Goal: Task Accomplishment & Management: Manage account settings

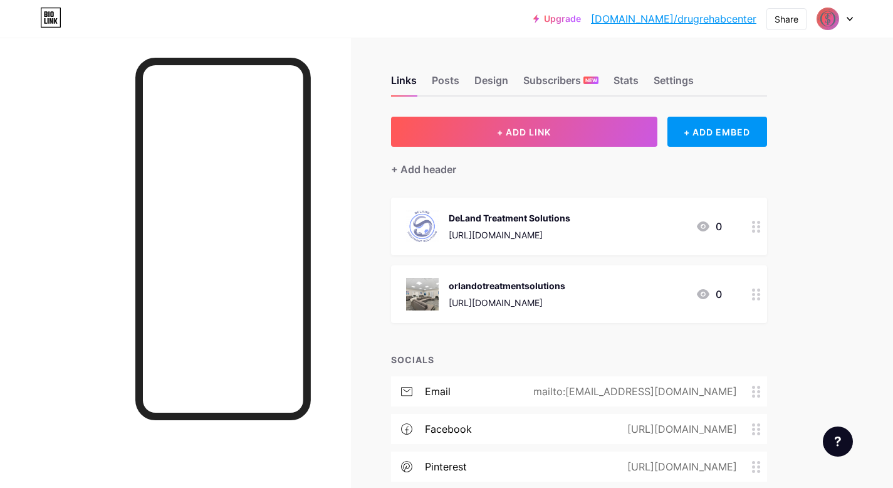
click at [499, 284] on div "orlandotreatmentsolutions" at bounding box center [507, 285] width 117 height 13
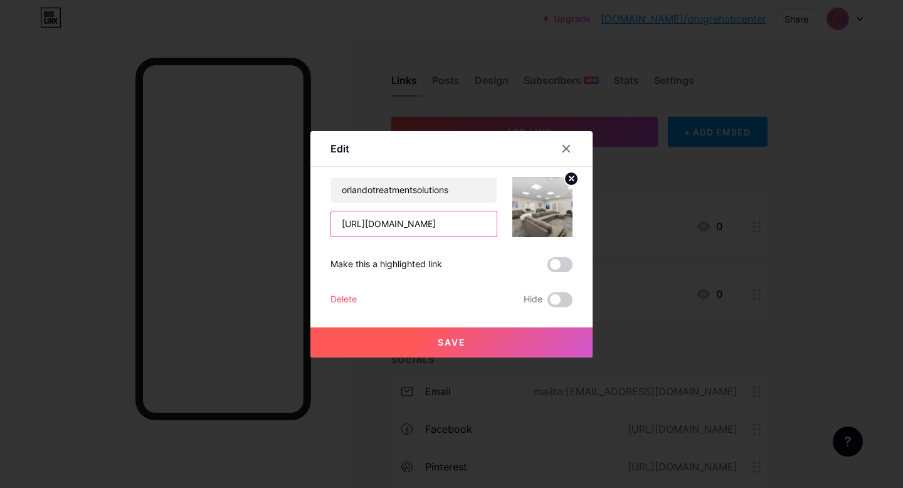
click at [432, 222] on input "[URL][DOMAIN_NAME]" at bounding box center [413, 223] width 165 height 25
click at [618, 238] on div at bounding box center [451, 244] width 903 height 488
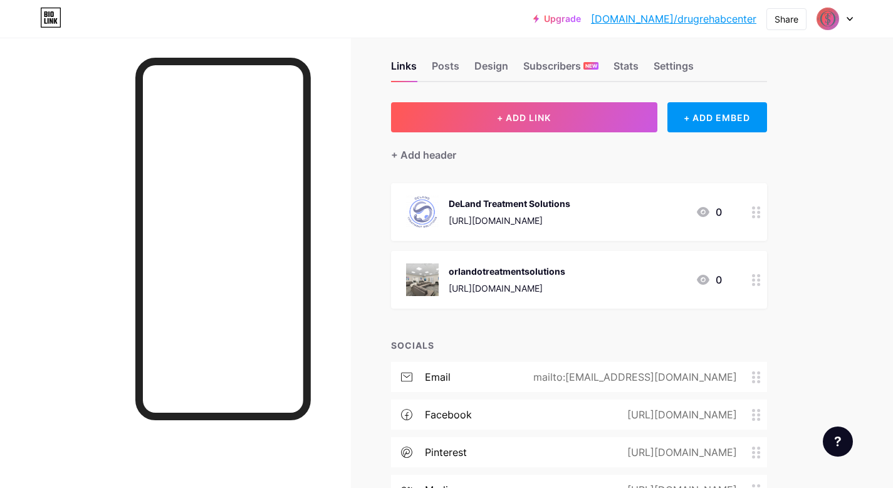
scroll to position [14, 0]
click at [758, 213] on circle at bounding box center [758, 212] width 3 height 3
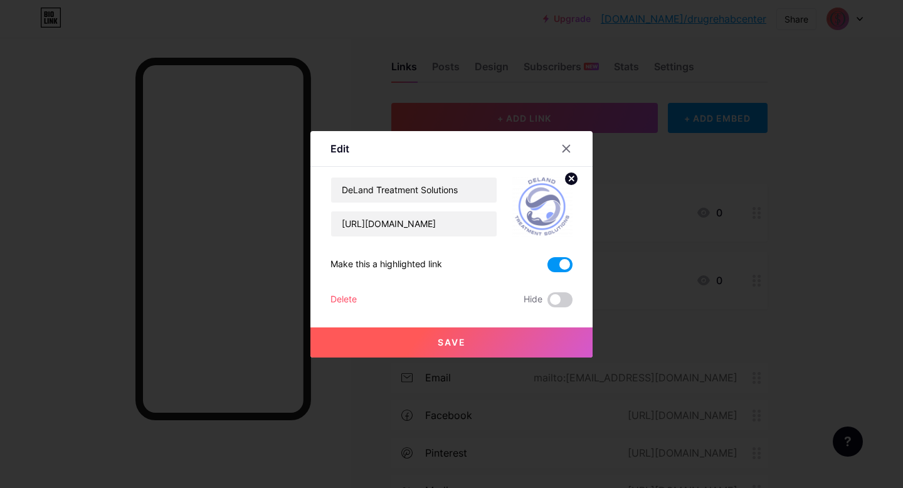
click at [347, 298] on div "Delete" at bounding box center [343, 299] width 26 height 15
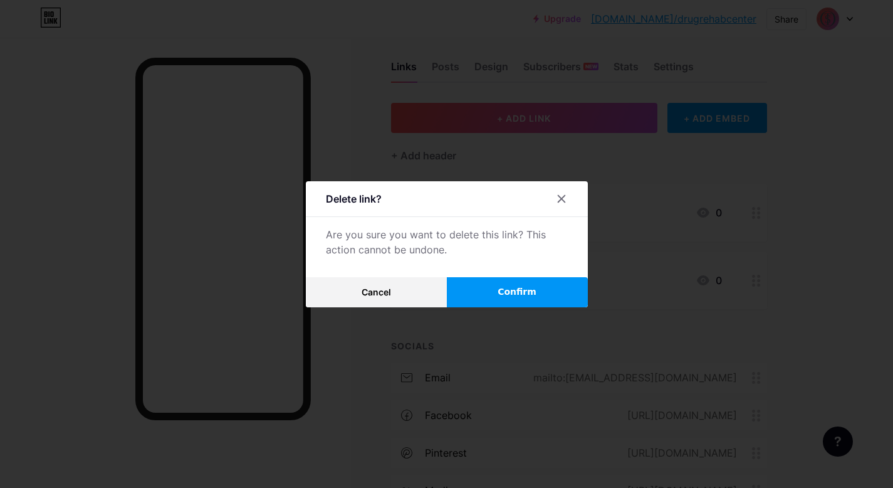
click at [465, 295] on button "Confirm" at bounding box center [517, 292] width 141 height 30
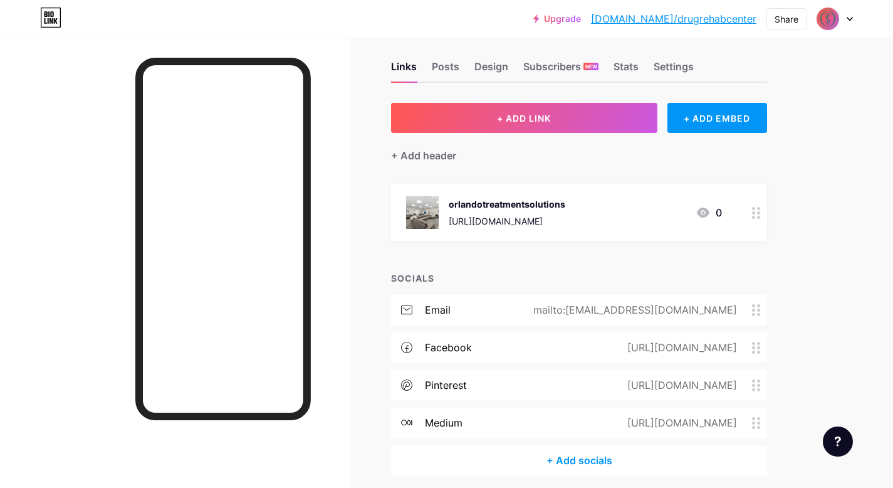
click at [758, 214] on icon at bounding box center [756, 213] width 9 height 12
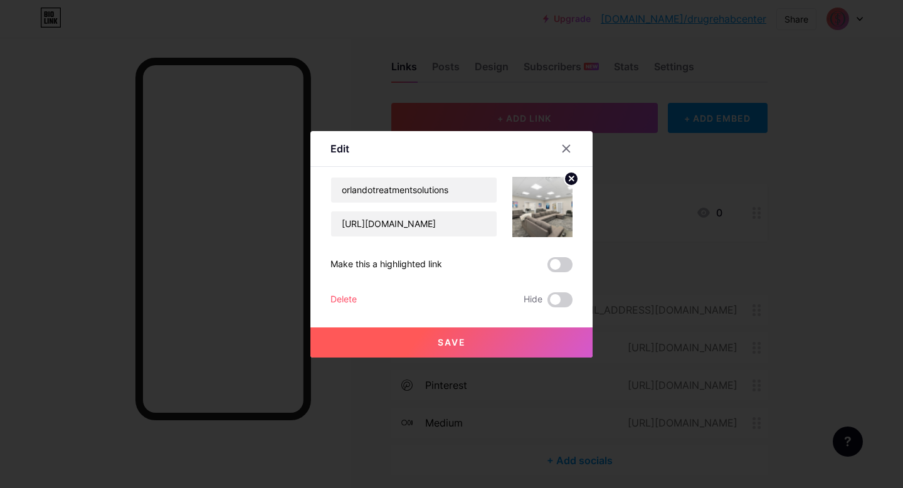
click at [339, 300] on div "Delete" at bounding box center [343, 299] width 26 height 15
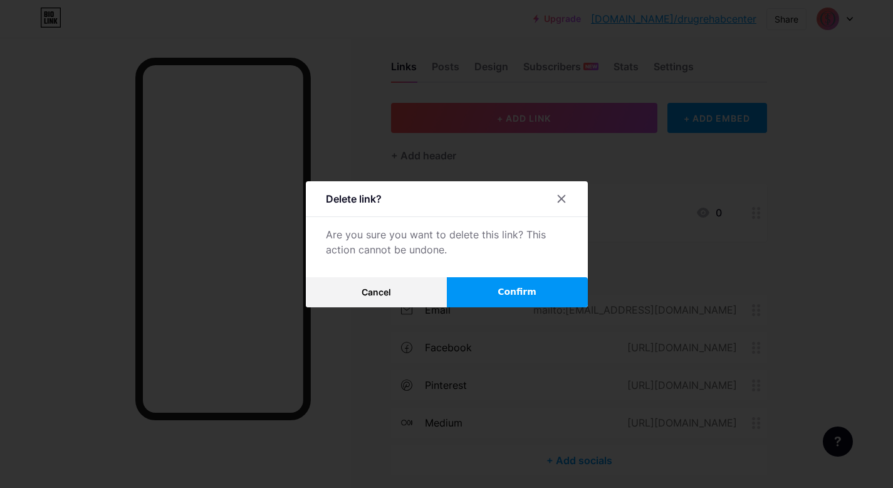
click at [483, 289] on button "Confirm" at bounding box center [517, 292] width 141 height 30
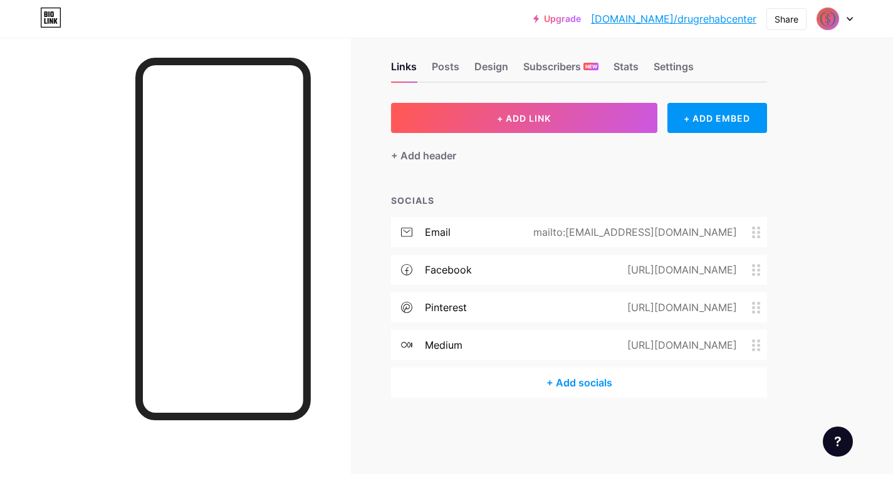
scroll to position [0, 0]
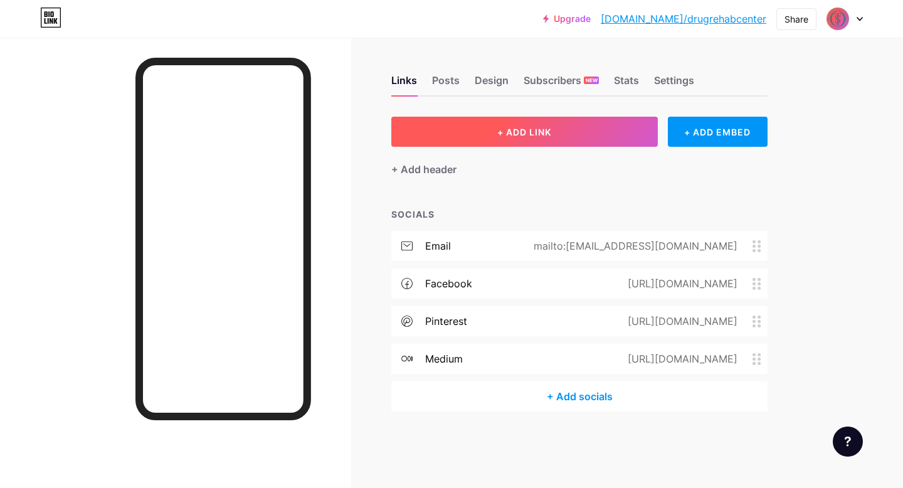
click at [542, 132] on span "+ ADD LINK" at bounding box center [524, 132] width 54 height 11
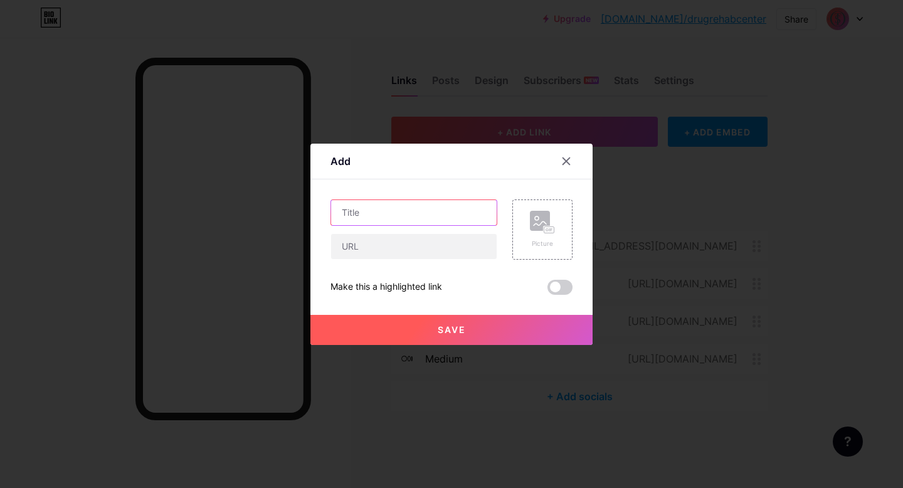
click at [442, 214] on input "text" at bounding box center [413, 212] width 165 height 25
type input "Website"
click at [428, 239] on input "text" at bounding box center [413, 246] width 165 height 25
click at [485, 487] on img at bounding box center [451, 495] width 903 height 15
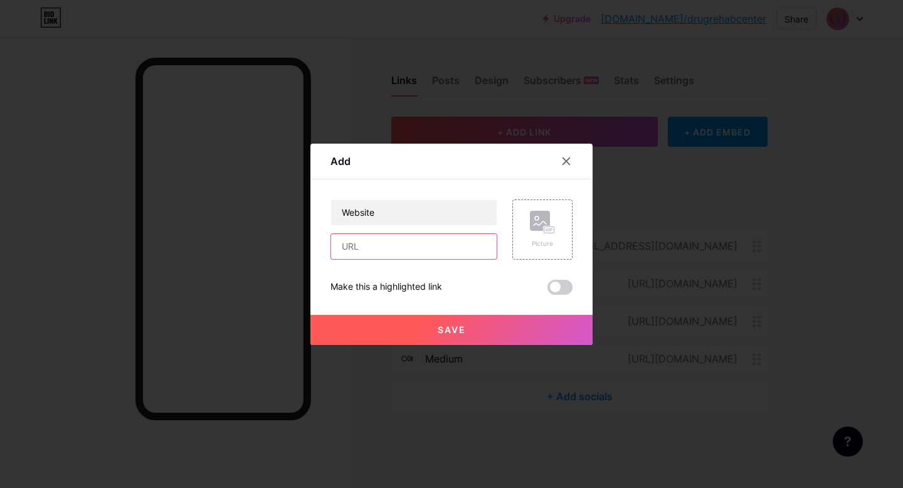
type input "[URL][DOMAIN_NAME]"
click at [443, 327] on span "Save" at bounding box center [452, 329] width 28 height 11
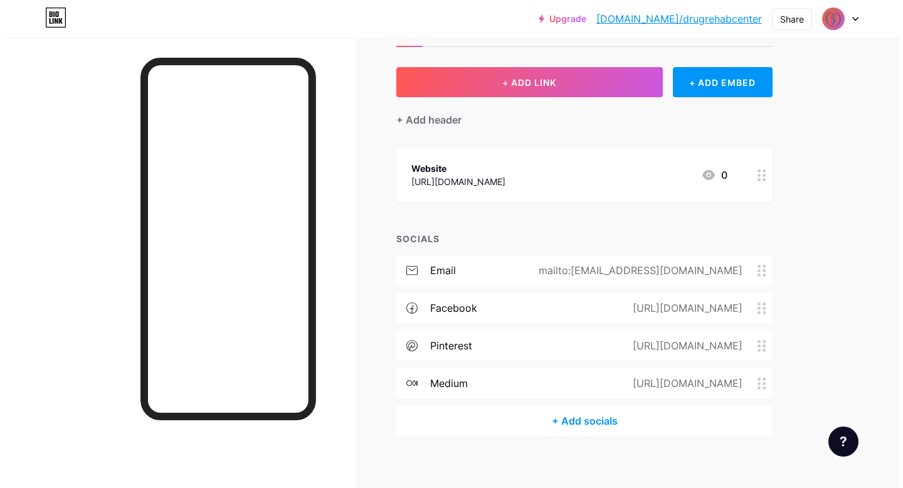
scroll to position [60, 0]
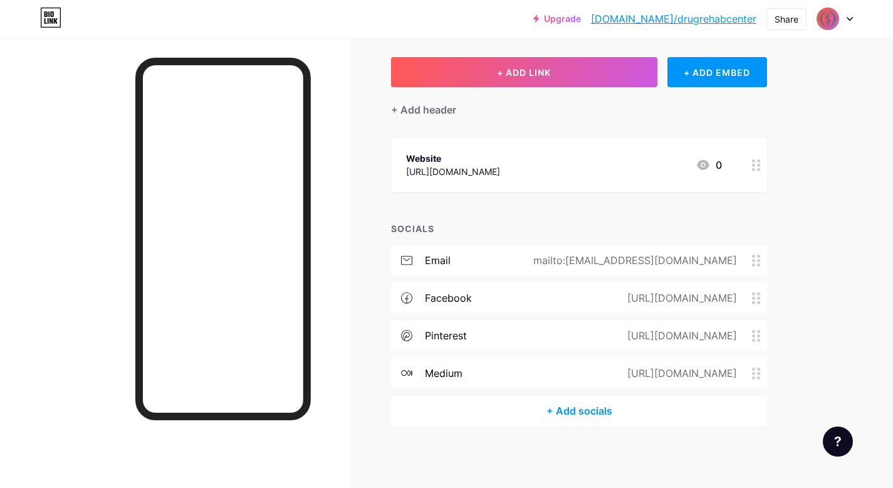
click at [581, 410] on div "+ Add socials" at bounding box center [579, 411] width 376 height 30
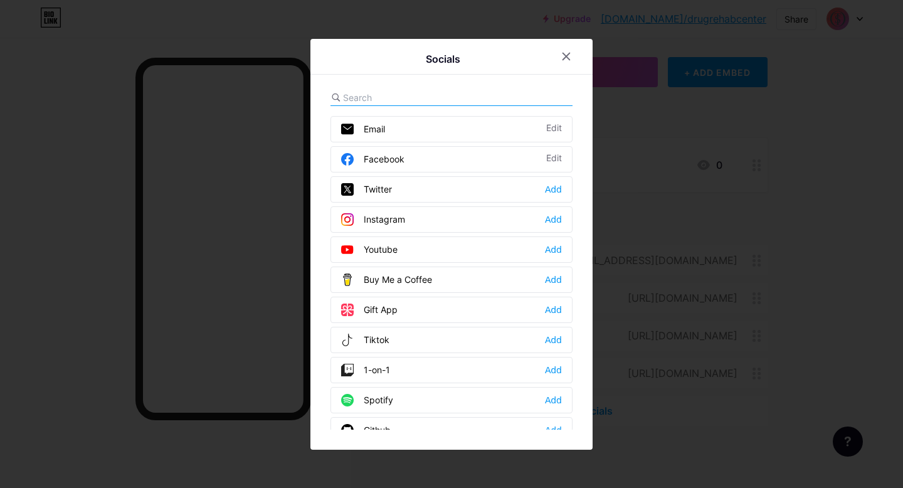
click at [416, 86] on div "Socials Email Edit Facebook Edit Twitter Add Instagram Add Youtube Add Buy Me a…" at bounding box center [451, 244] width 282 height 411
click at [414, 95] on input "text" at bounding box center [412, 97] width 139 height 13
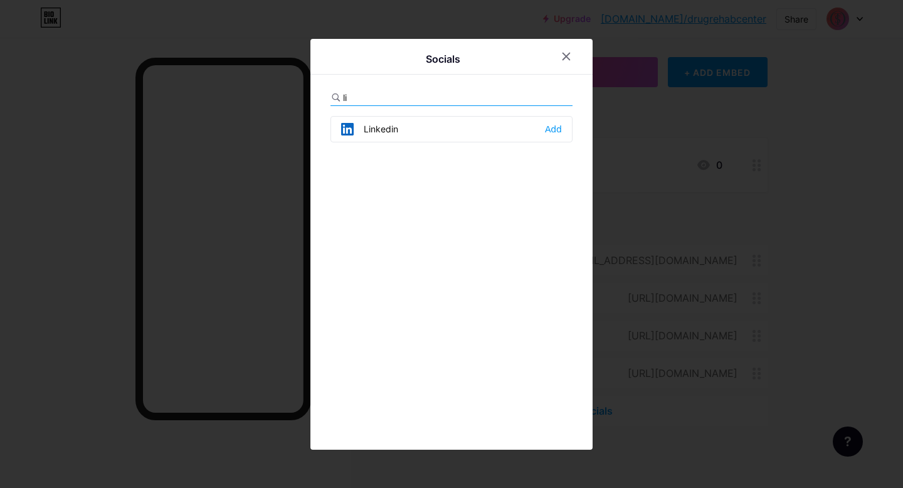
type input "l"
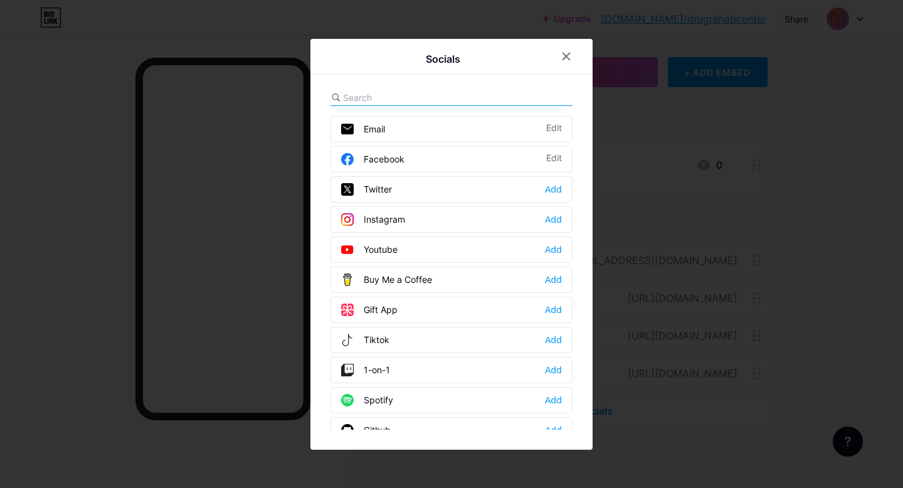
click at [399, 244] on div "Youtube Add" at bounding box center [451, 249] width 242 height 26
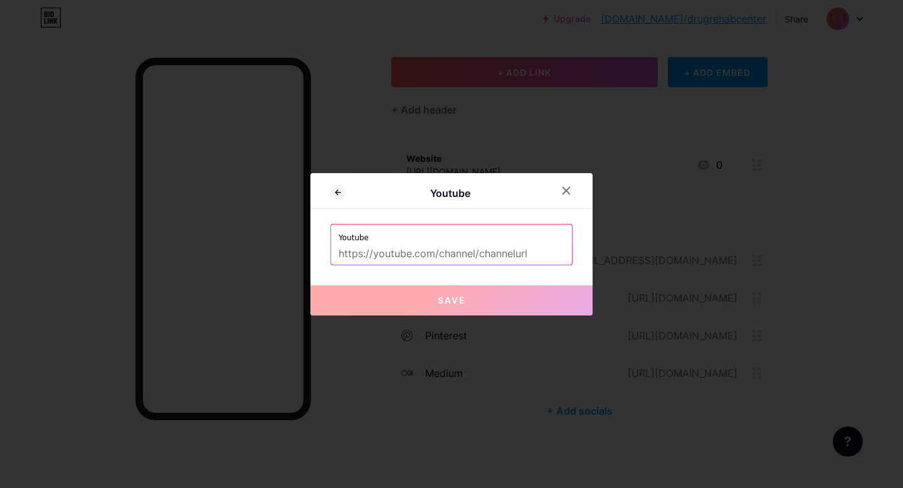
click at [399, 244] on input "text" at bounding box center [452, 253] width 226 height 21
paste input "[URL][DOMAIN_NAME]"
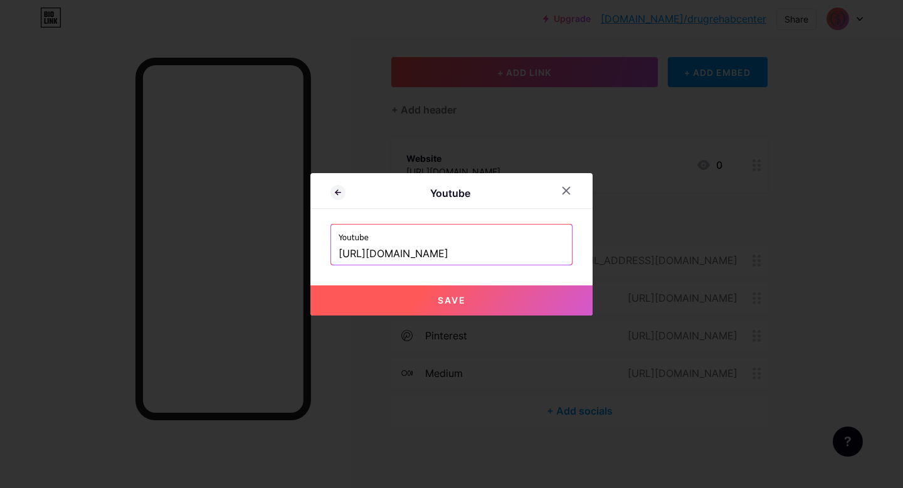
type input "[URL][DOMAIN_NAME]"
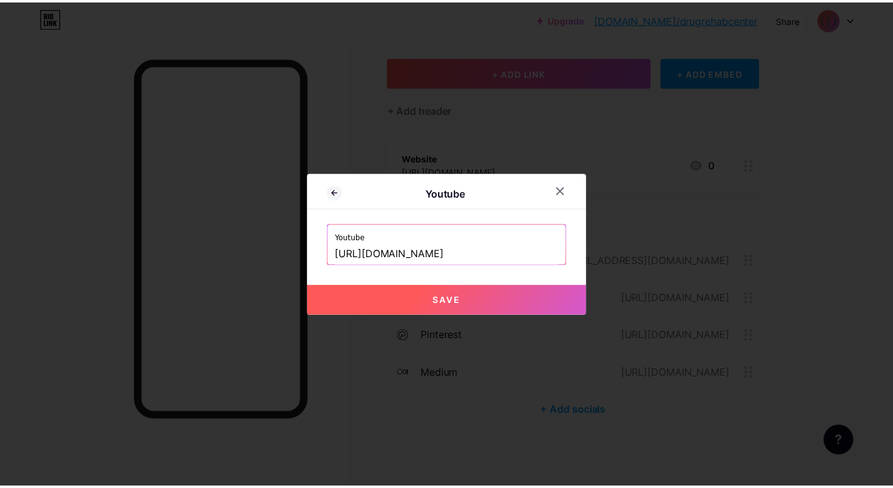
scroll to position [0, 0]
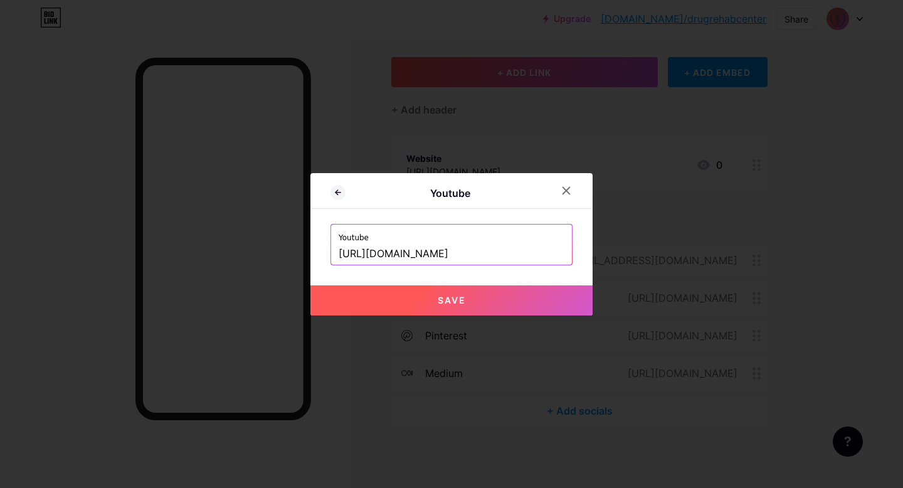
click at [418, 298] on button "Save" at bounding box center [451, 300] width 282 height 30
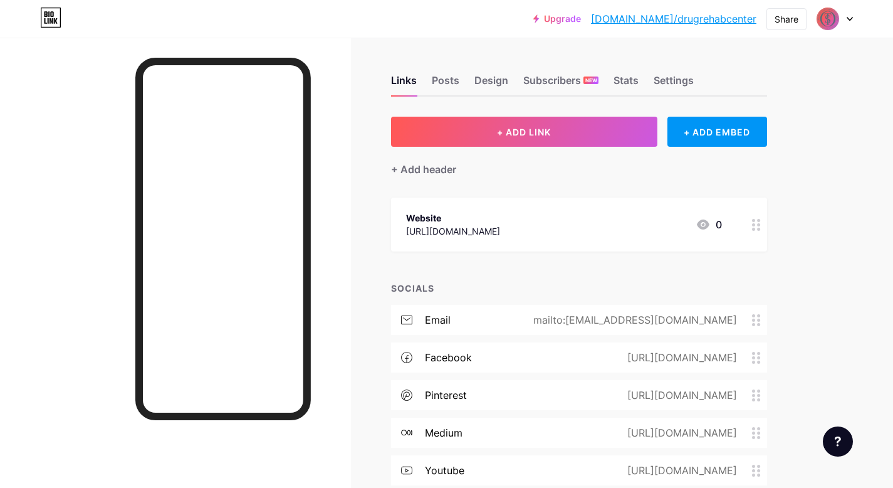
click at [762, 49] on div "Links Posts Design Subscribers NEW Stats Settings + ADD LINK + ADD EMBED + Add …" at bounding box center [410, 312] width 820 height 548
click at [850, 19] on icon at bounding box center [850, 19] width 5 height 3
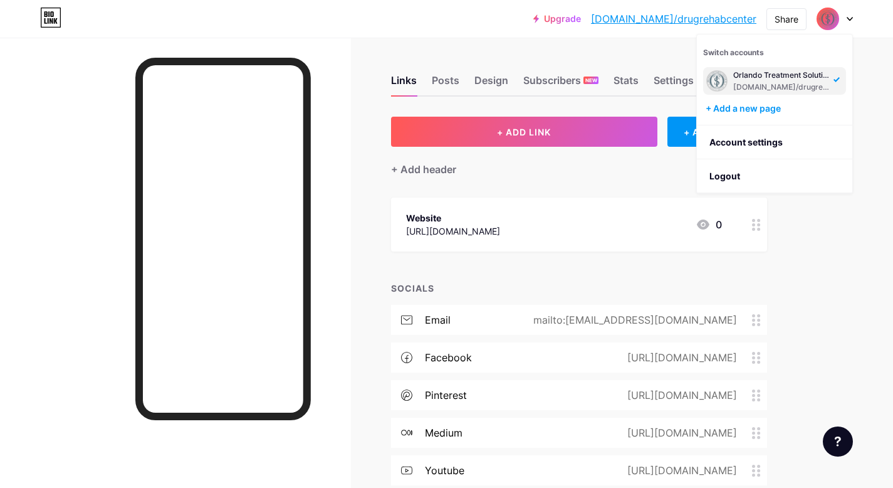
click at [648, 53] on div "Links Posts Design Subscribers NEW Stats Settings" at bounding box center [579, 75] width 376 height 44
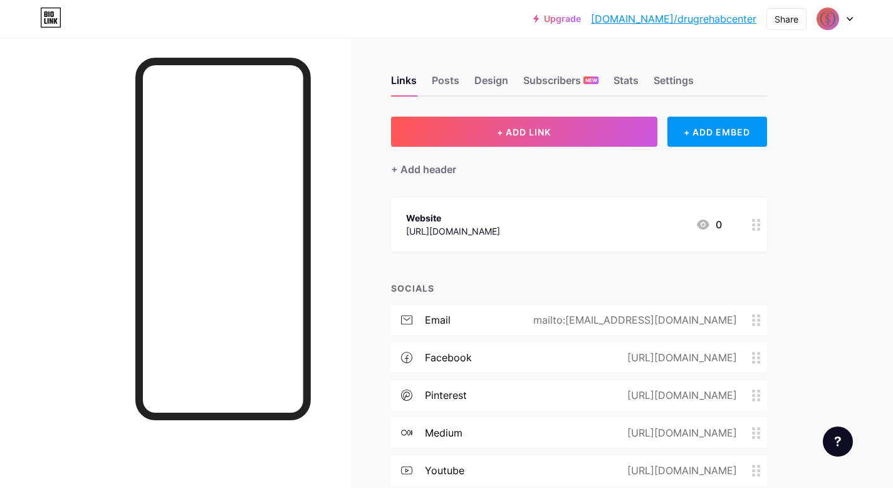
click at [681, 19] on link "[DOMAIN_NAME]/drugrehabcenter" at bounding box center [673, 18] width 165 height 15
click at [481, 80] on div "Design" at bounding box center [492, 84] width 34 height 23
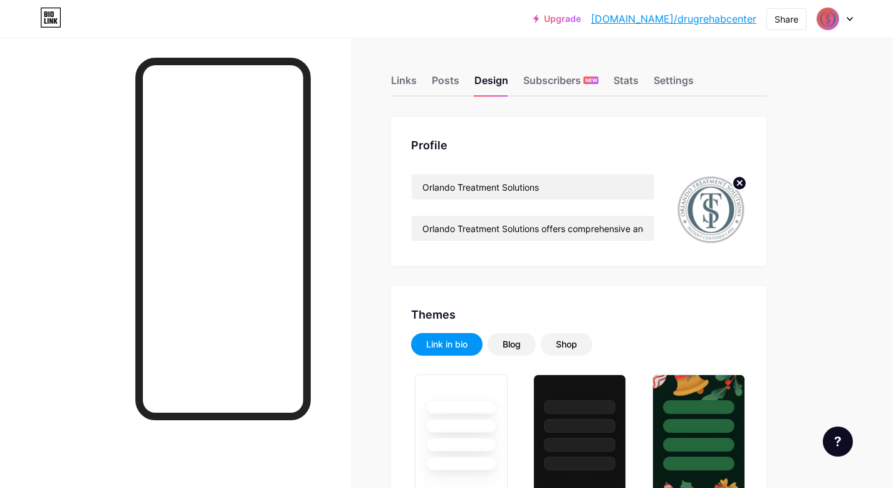
click at [737, 182] on circle at bounding box center [740, 183] width 14 height 14
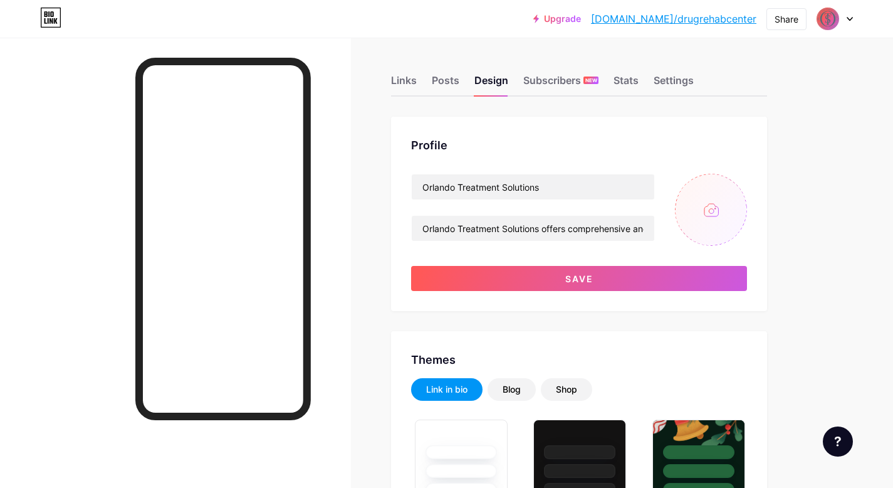
click at [712, 214] on input "file" at bounding box center [711, 210] width 72 height 72
type input "C:\fakepath\orlando-treatment-solutions-new-logo-badge22-934x1024.png"
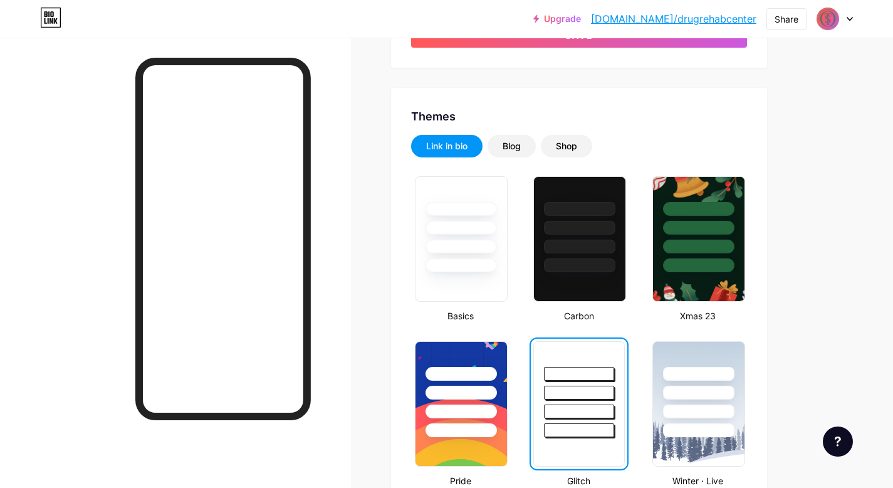
scroll to position [232, 0]
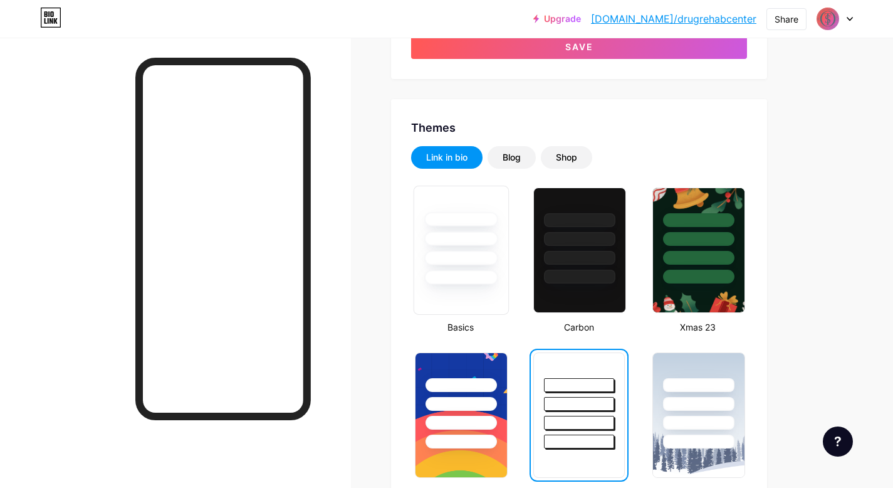
click at [468, 290] on div at bounding box center [461, 250] width 95 height 129
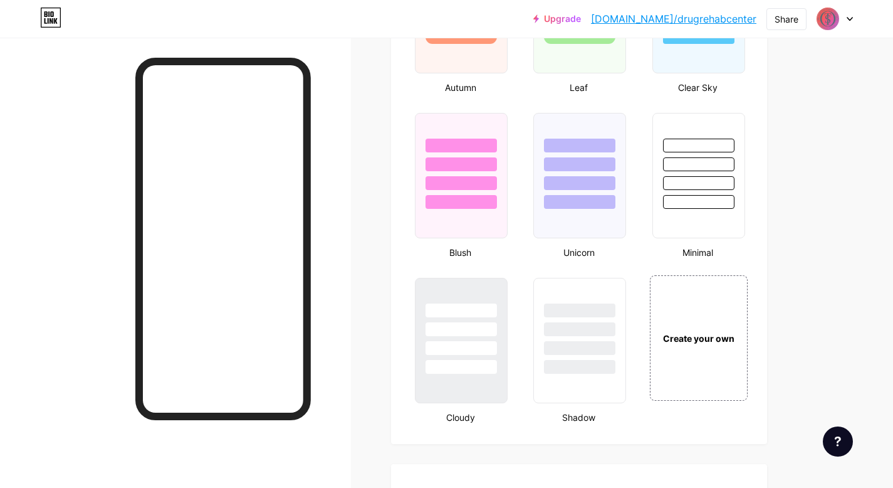
scroll to position [1297, 0]
click at [593, 194] on div at bounding box center [579, 201] width 73 height 14
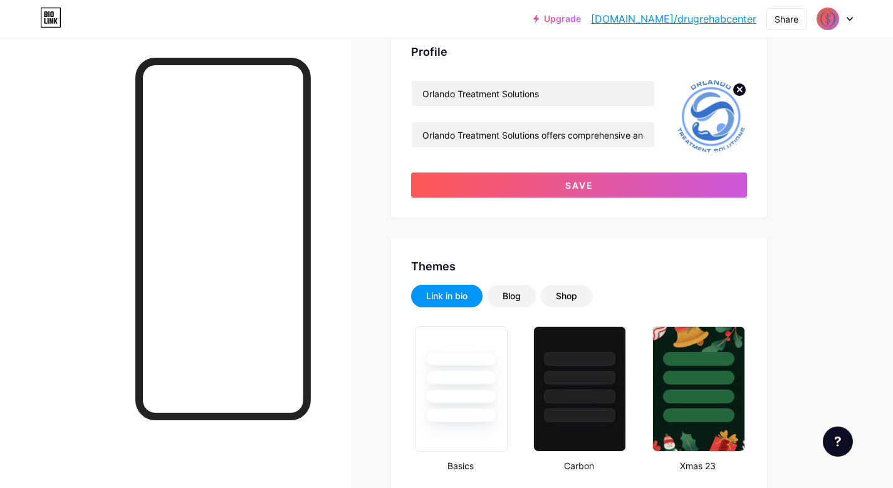
scroll to position [0, 0]
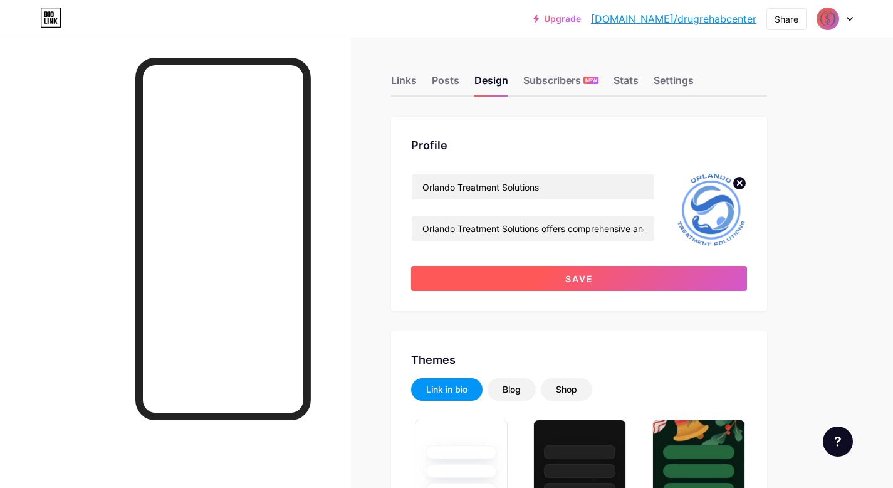
click at [589, 277] on span "Save" at bounding box center [579, 278] width 28 height 11
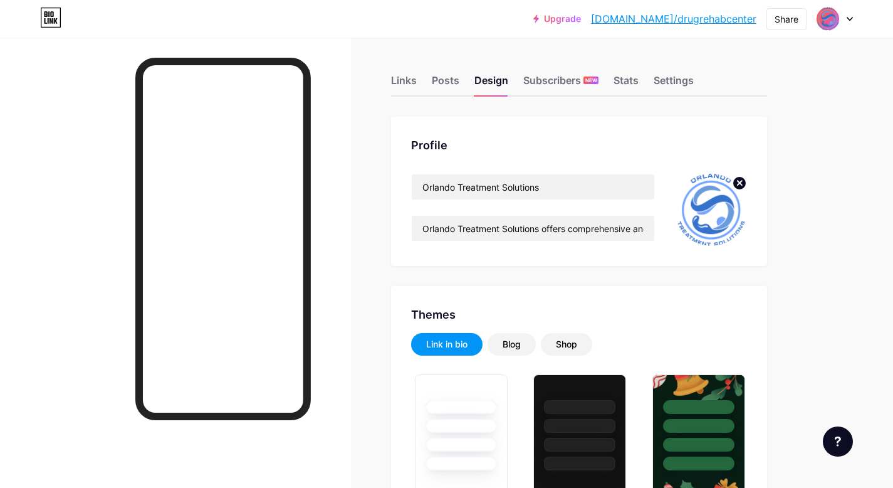
click at [678, 21] on link "[DOMAIN_NAME]/drugrehabcenter" at bounding box center [673, 18] width 165 height 15
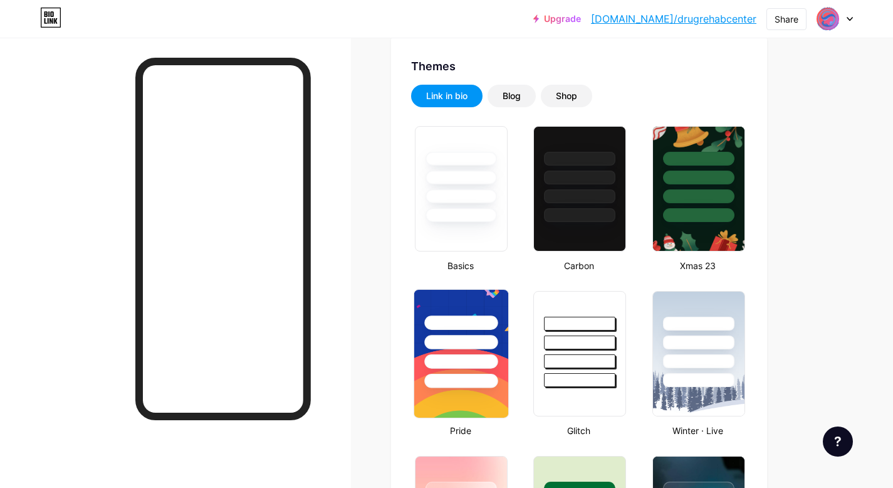
scroll to position [262, 0]
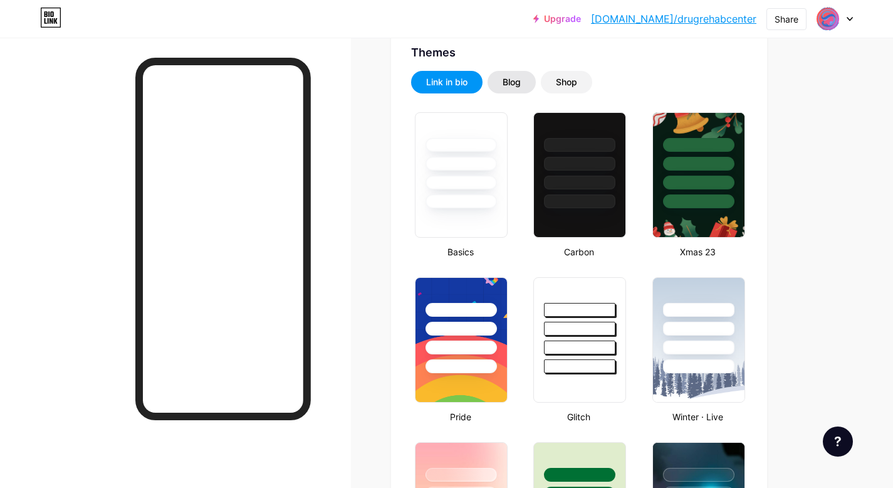
click at [511, 80] on div "Blog" at bounding box center [512, 82] width 18 height 13
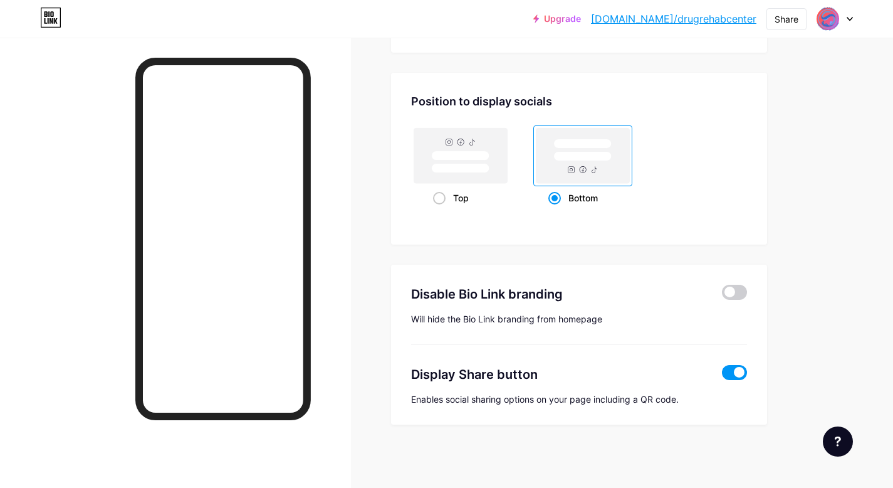
scroll to position [855, 0]
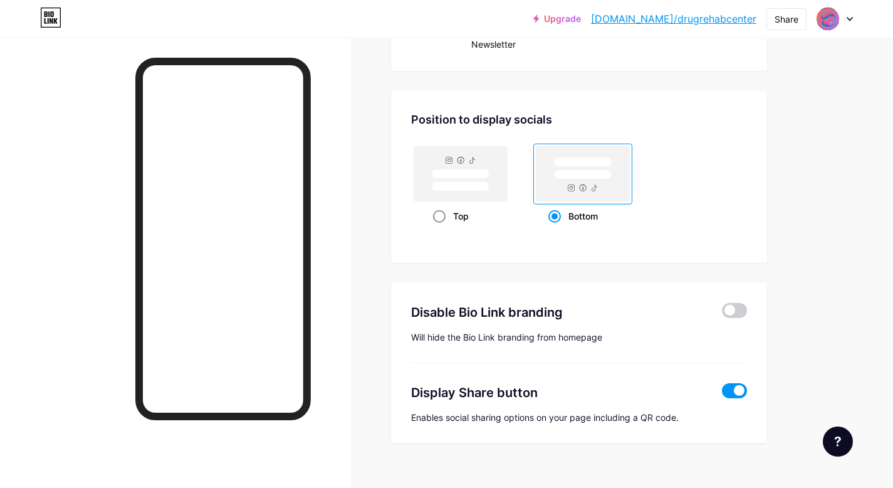
click at [443, 216] on span at bounding box center [439, 216] width 13 height 13
click at [441, 228] on input "Top" at bounding box center [437, 232] width 8 height 8
radio input "true"
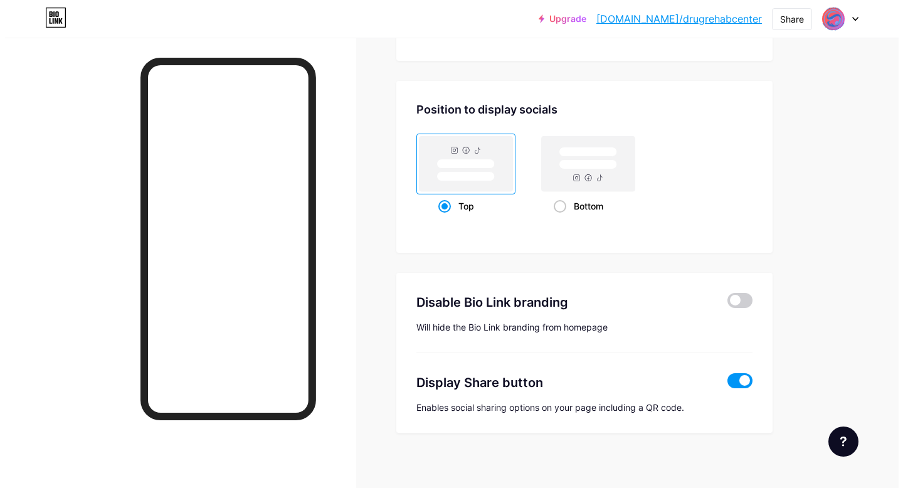
scroll to position [873, 0]
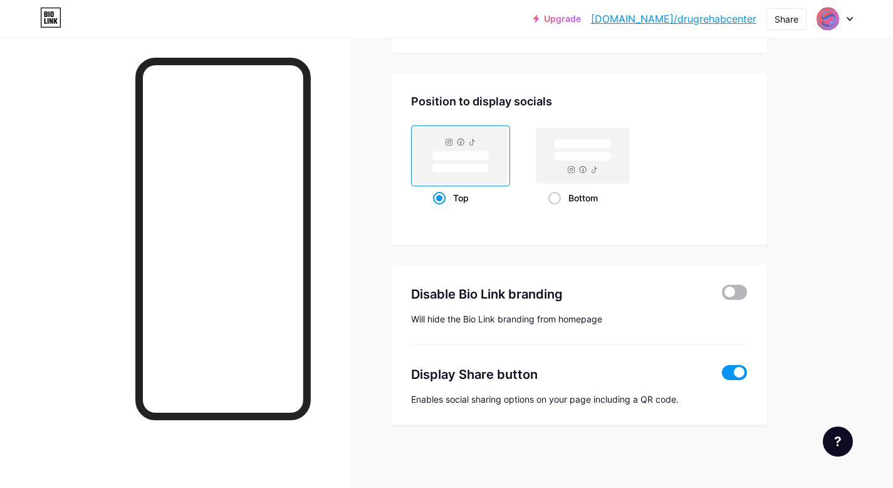
click at [732, 294] on span at bounding box center [734, 292] width 25 height 15
click at [722, 295] on input "checkbox" at bounding box center [722, 295] width 0 height 0
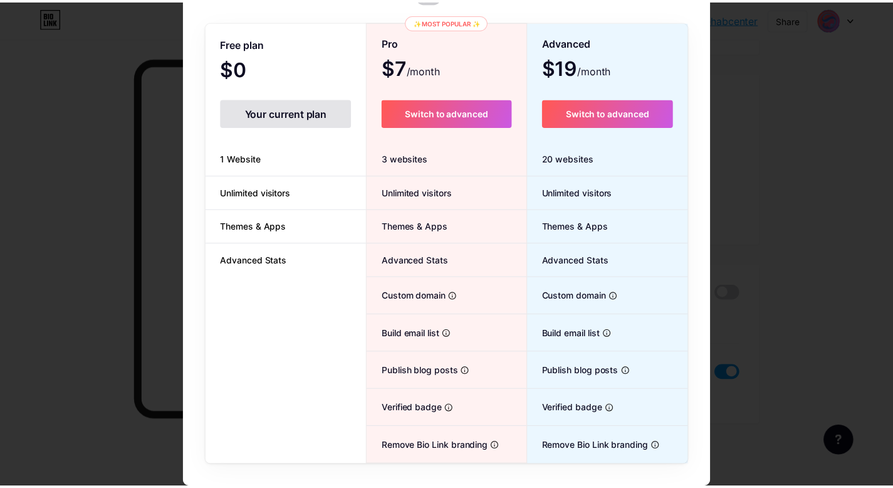
scroll to position [0, 0]
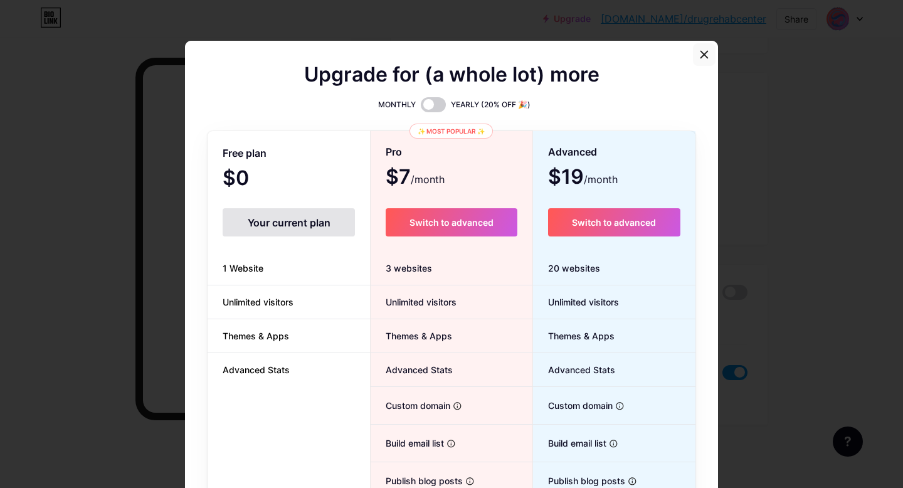
click at [699, 57] on icon at bounding box center [704, 55] width 10 height 10
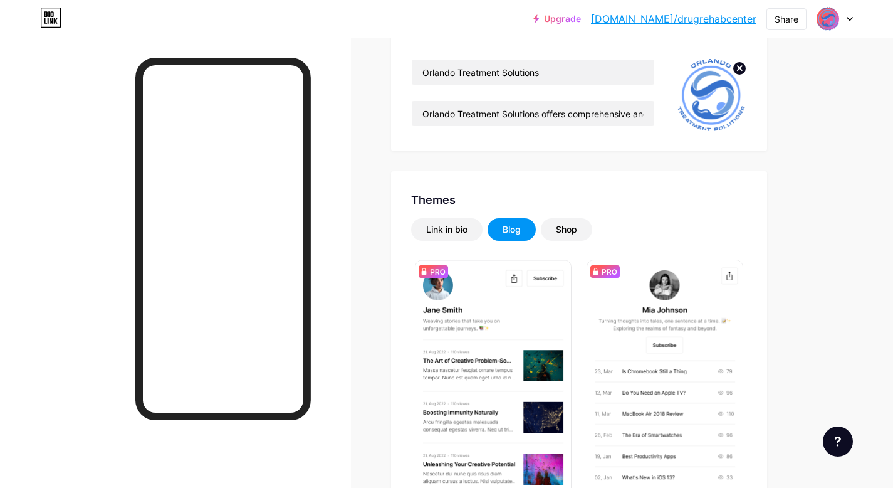
scroll to position [40, 0]
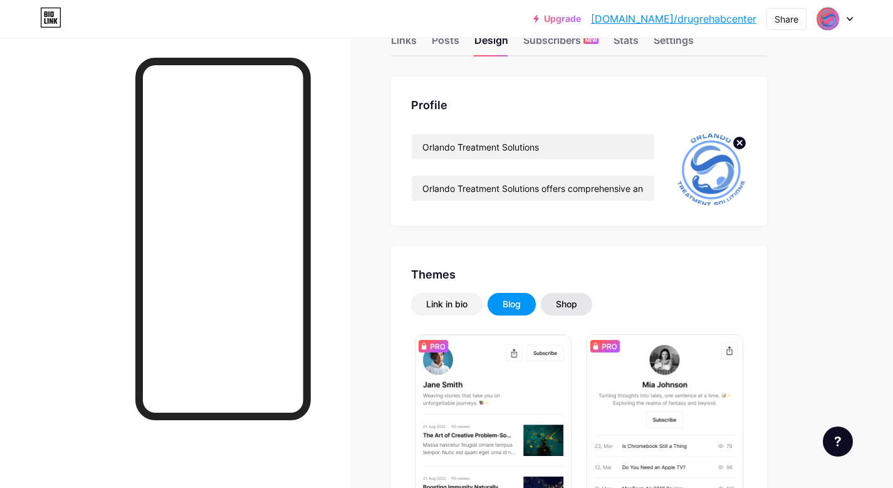
click at [575, 307] on div "Shop" at bounding box center [566, 304] width 21 height 13
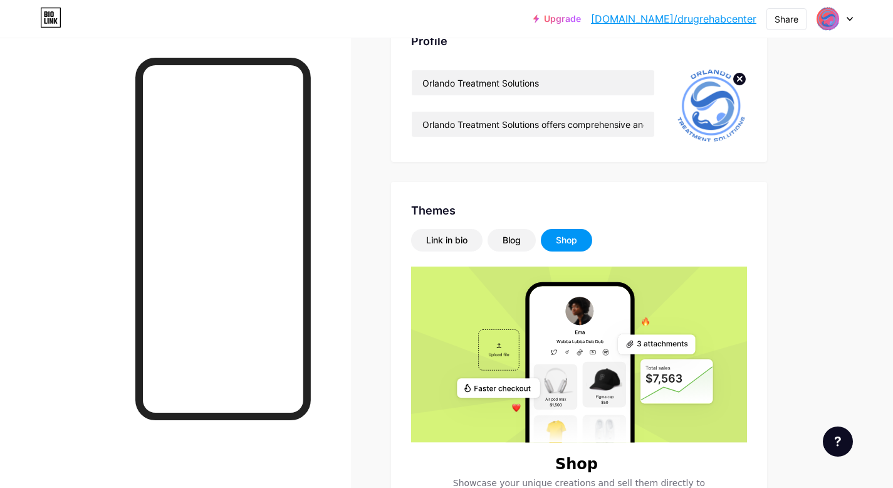
scroll to position [0, 0]
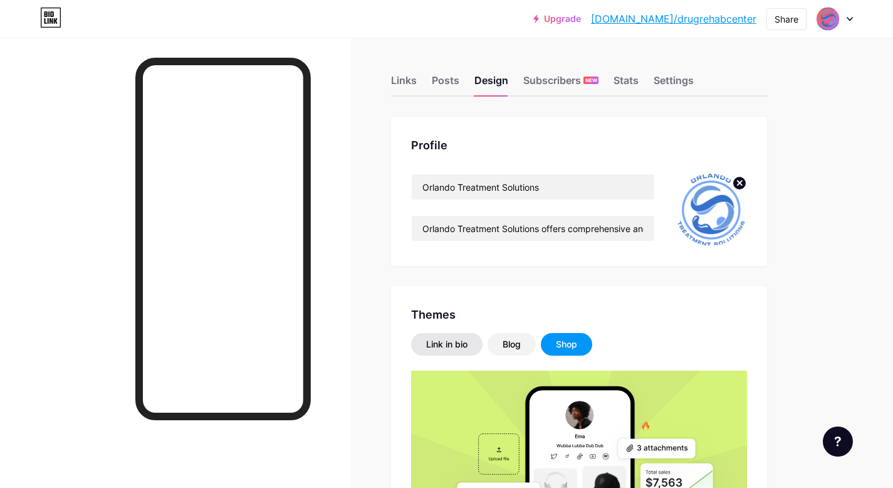
click at [461, 336] on div "Link in bio" at bounding box center [446, 344] width 71 height 23
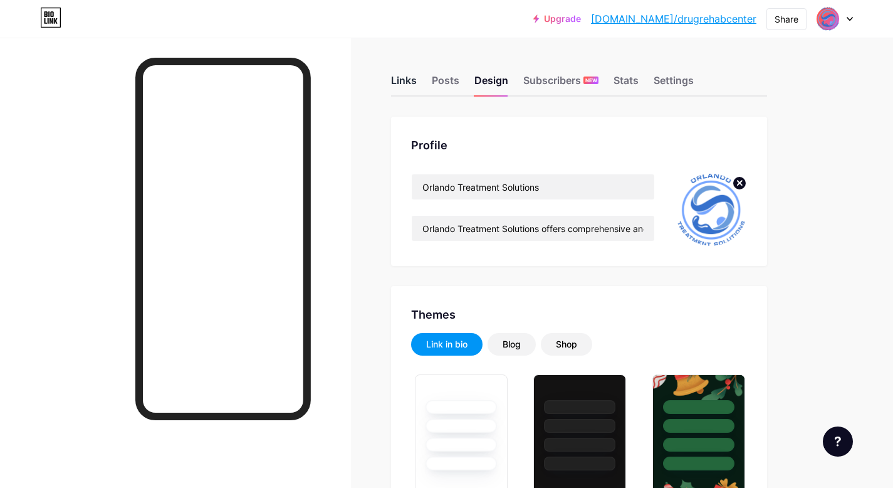
click at [402, 84] on div "Links" at bounding box center [404, 84] width 26 height 23
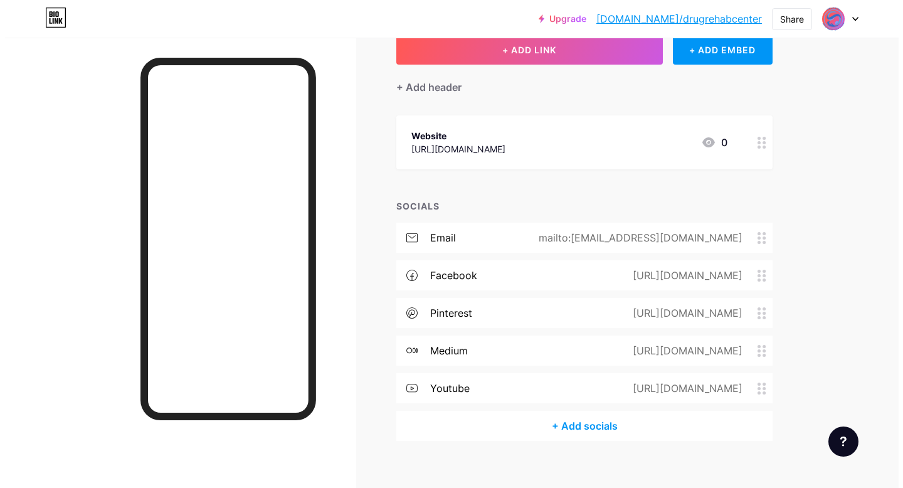
scroll to position [97, 0]
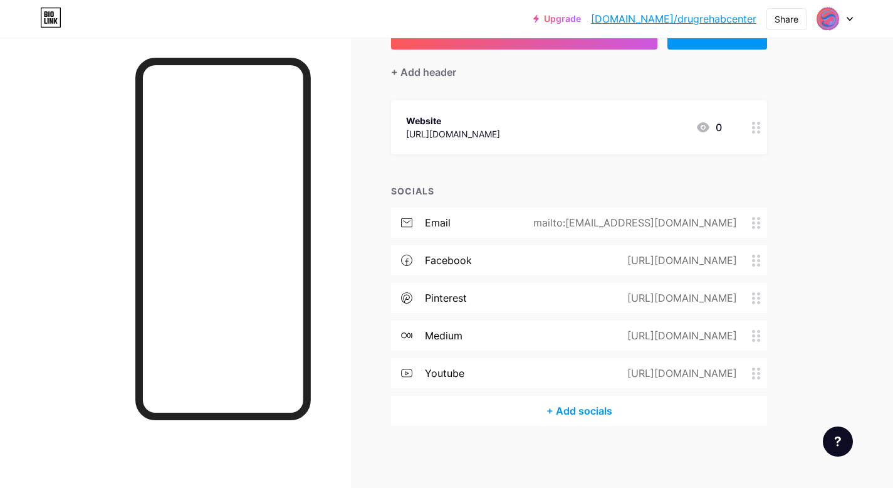
click at [580, 409] on div "+ Add socials" at bounding box center [579, 411] width 376 height 30
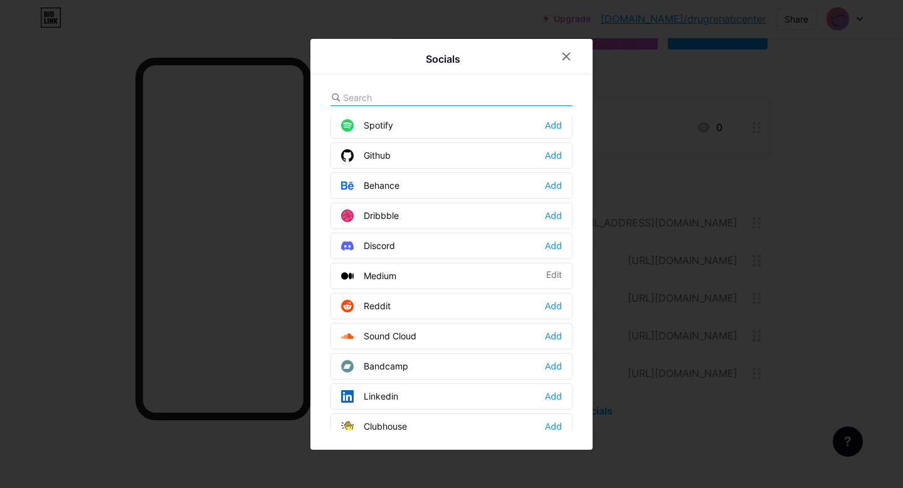
scroll to position [357, 0]
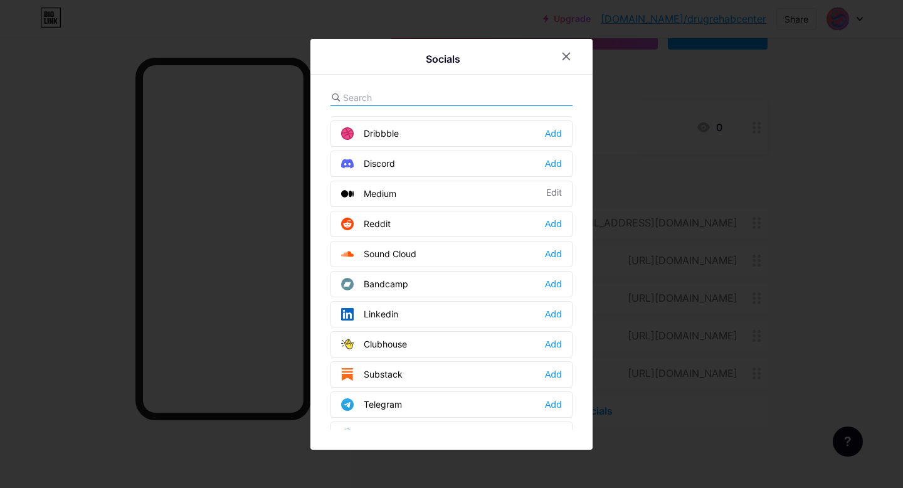
click at [401, 312] on div "Linkedin Add" at bounding box center [451, 314] width 242 height 26
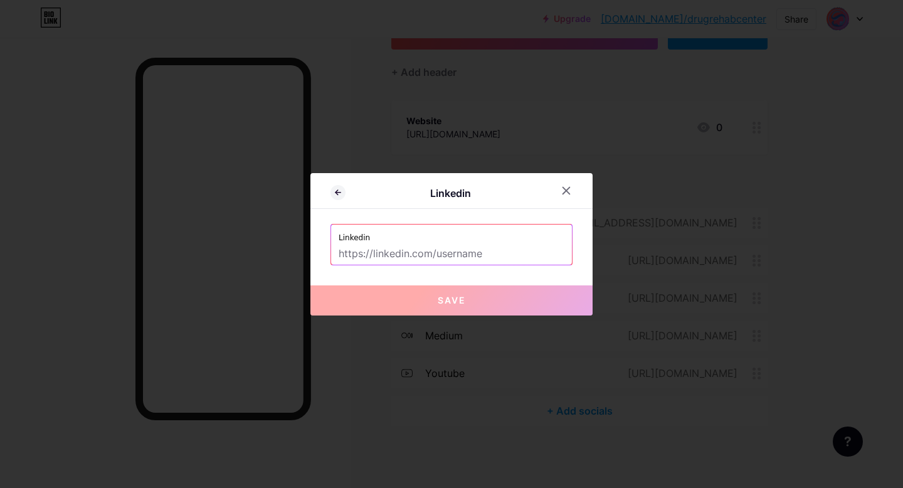
click at [397, 260] on input "text" at bounding box center [452, 253] width 226 height 21
paste input "[URL][DOMAIN_NAME]"
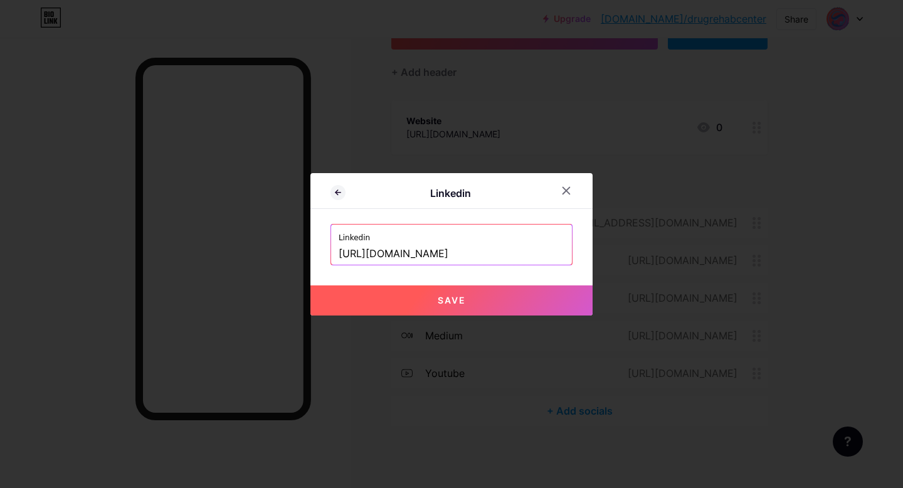
scroll to position [0, 78]
type input "[URL][DOMAIN_NAME]"
click at [397, 301] on button "Save" at bounding box center [451, 300] width 282 height 30
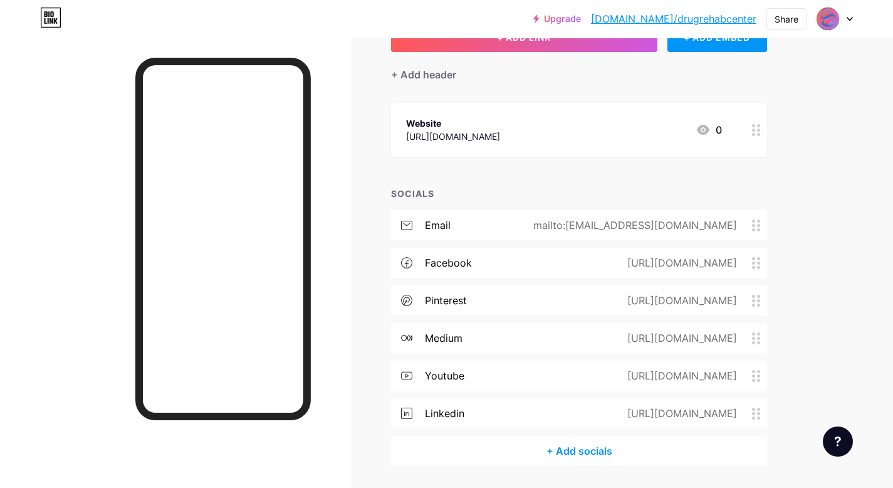
scroll to position [97, 0]
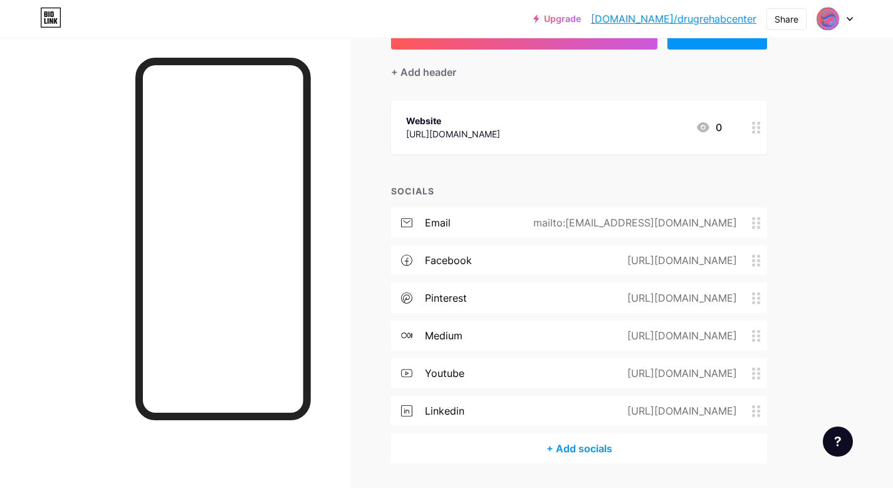
click at [756, 411] on icon at bounding box center [756, 411] width 9 height 12
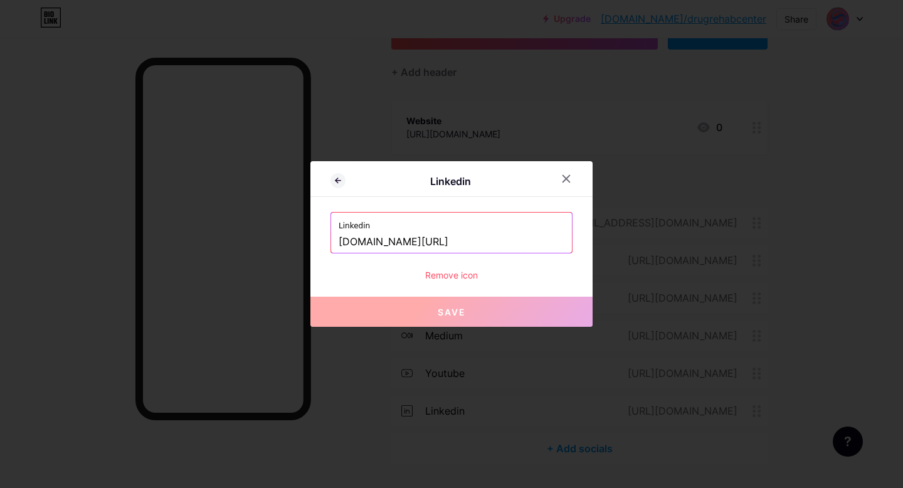
click at [450, 273] on div "Remove icon" at bounding box center [451, 274] width 242 height 13
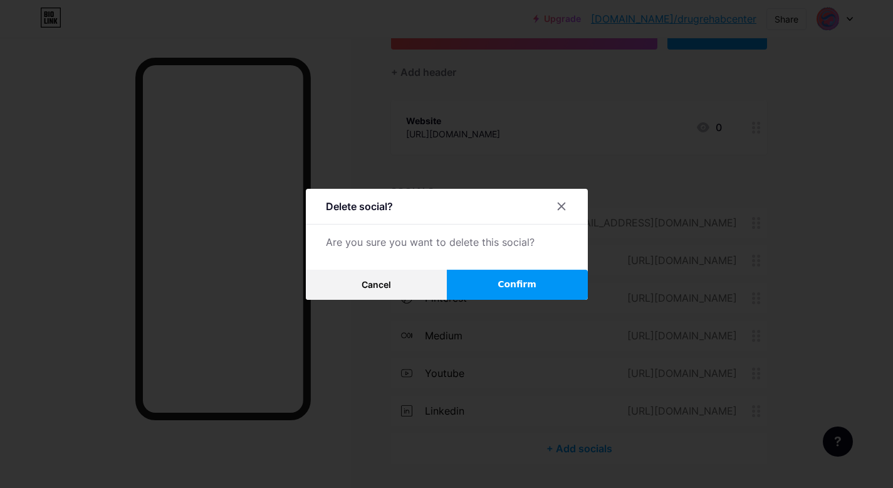
click at [498, 279] on button "Confirm" at bounding box center [517, 285] width 141 height 30
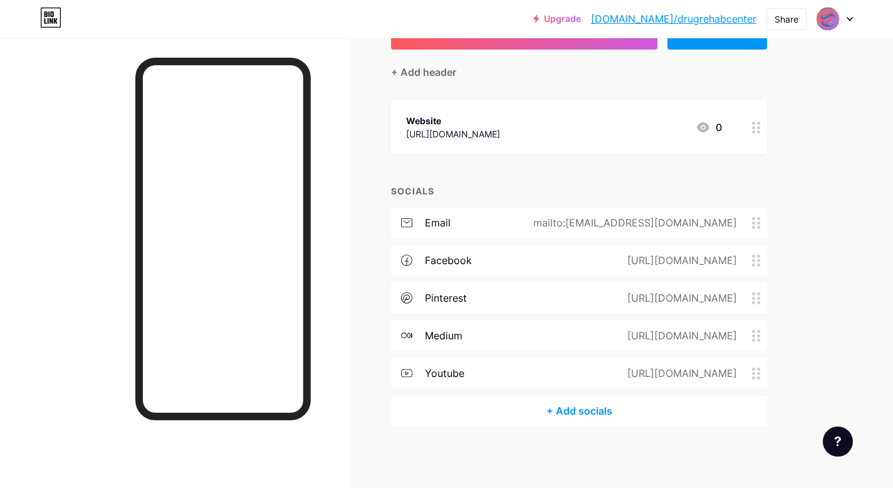
scroll to position [39, 0]
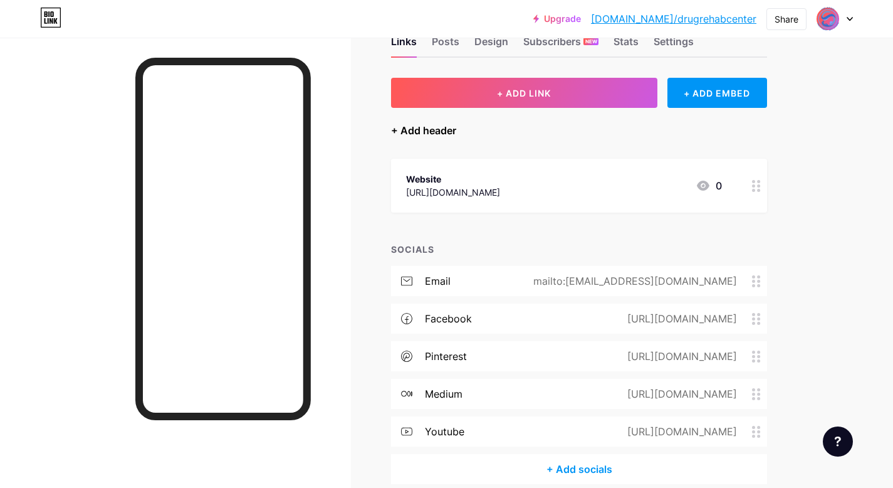
click at [423, 130] on div "+ Add header" at bounding box center [423, 130] width 65 height 15
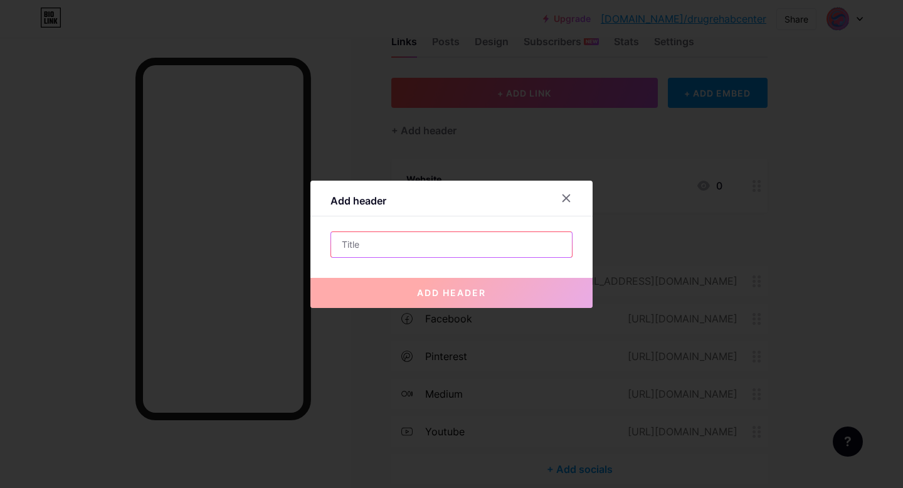
click at [354, 253] on input "text" at bounding box center [451, 244] width 241 height 25
click at [563, 194] on icon at bounding box center [566, 197] width 7 height 7
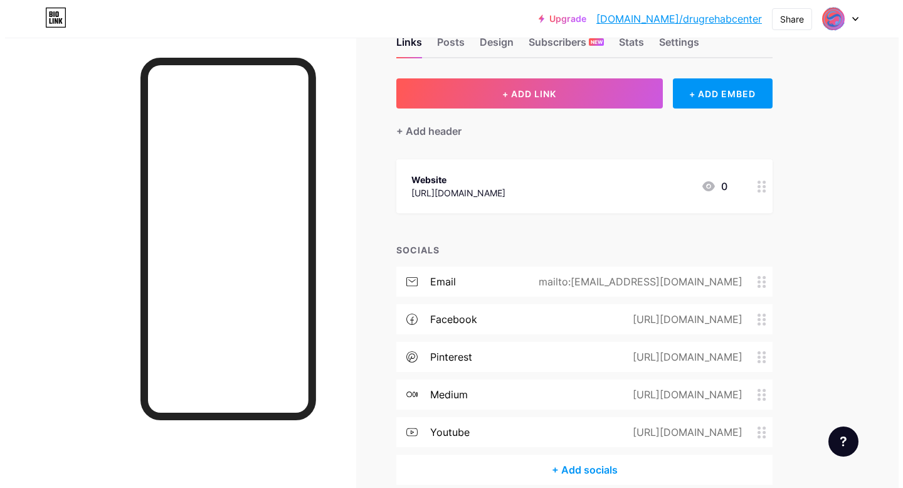
scroll to position [19, 0]
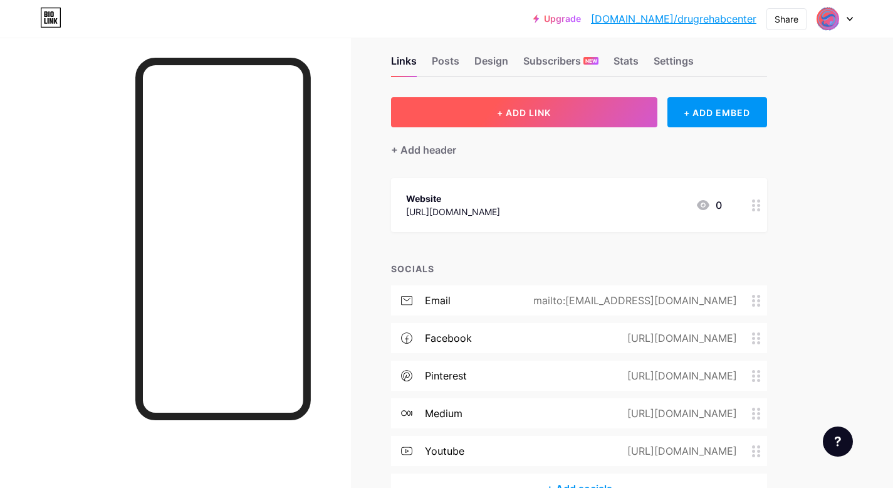
click at [517, 112] on span "+ ADD LINK" at bounding box center [524, 112] width 54 height 11
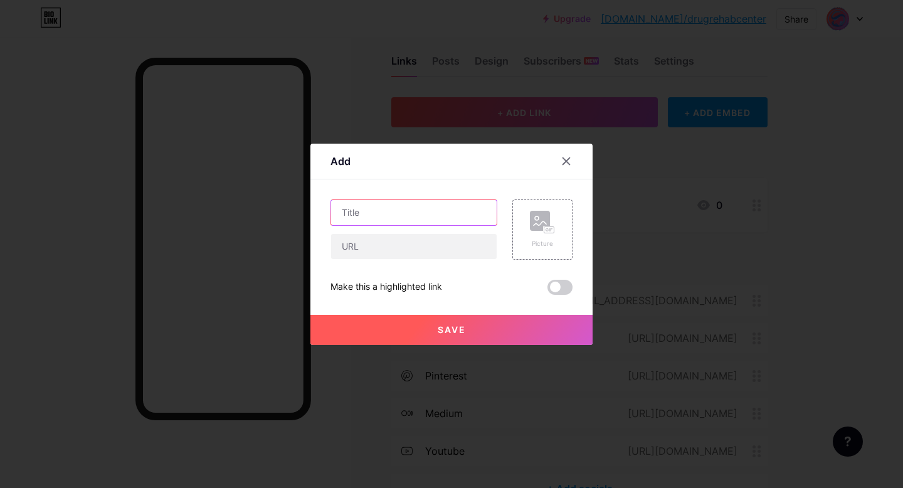
click at [380, 220] on input "text" at bounding box center [413, 212] width 165 height 25
type input "LinkedIN"
click at [373, 253] on input "text" at bounding box center [413, 246] width 165 height 25
paste input "[URL][DOMAIN_NAME]"
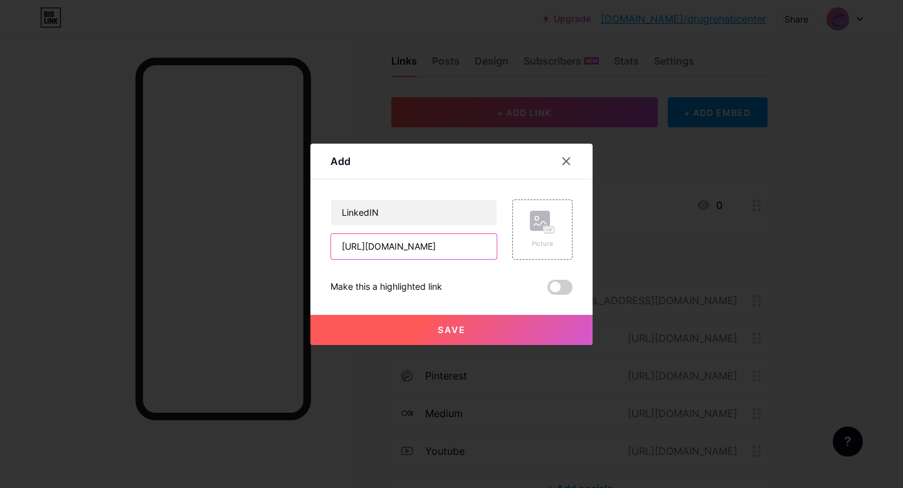
type input "[URL][DOMAIN_NAME]"
click at [438, 328] on span "Save" at bounding box center [452, 329] width 28 height 11
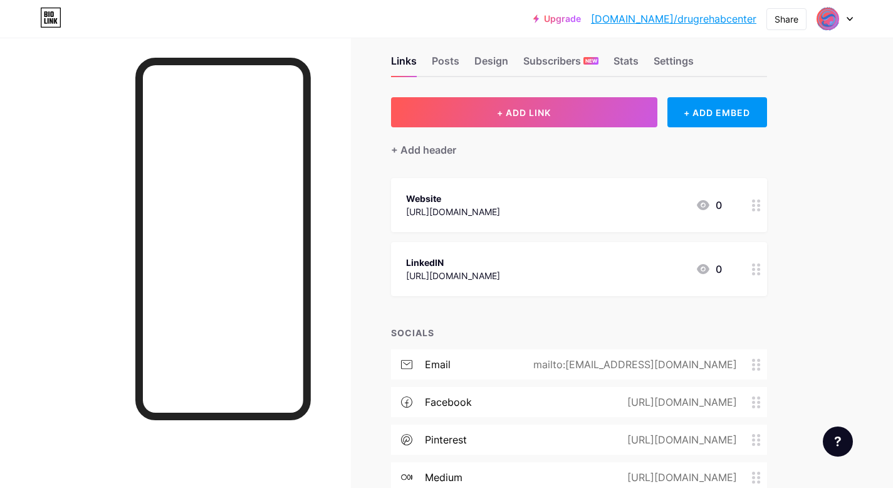
click at [757, 202] on icon at bounding box center [756, 205] width 9 height 12
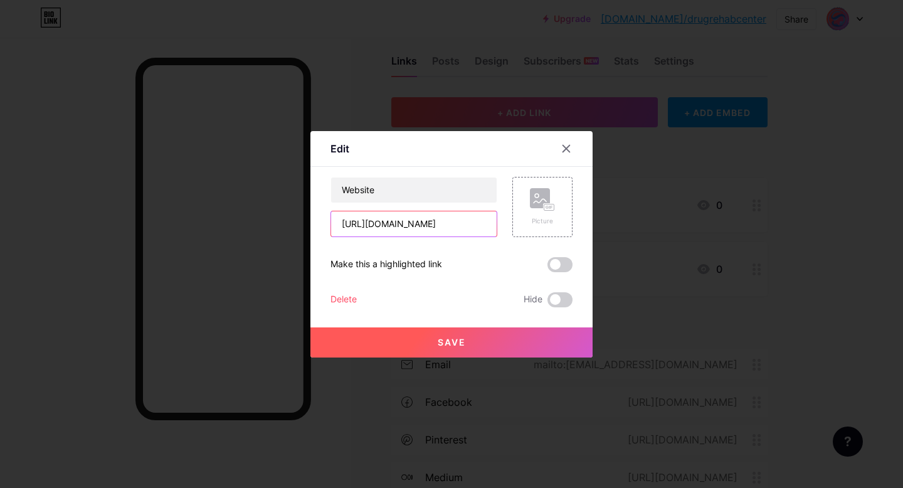
click at [363, 223] on input "[URL][DOMAIN_NAME]" at bounding box center [413, 223] width 165 height 25
paste input "[DOMAIN_NAME][URL]"
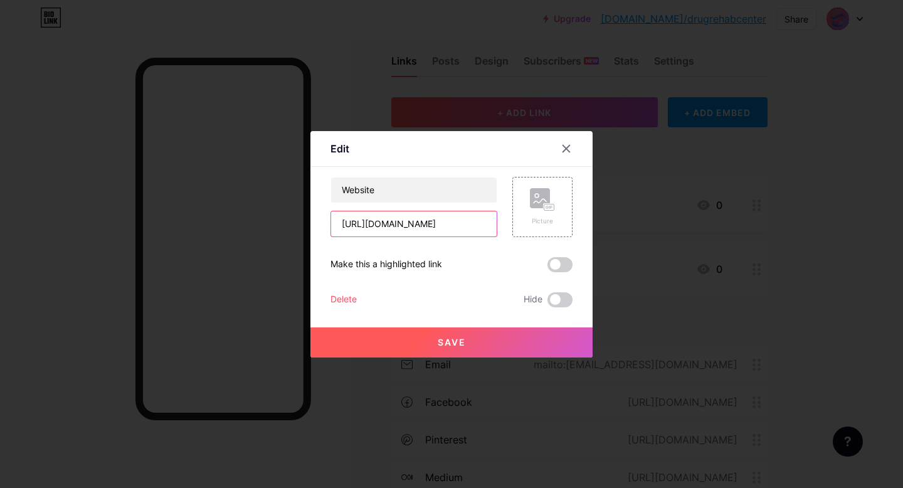
scroll to position [0, 120]
type input "[URL][DOMAIN_NAME]"
click at [428, 342] on button "Save" at bounding box center [451, 342] width 282 height 30
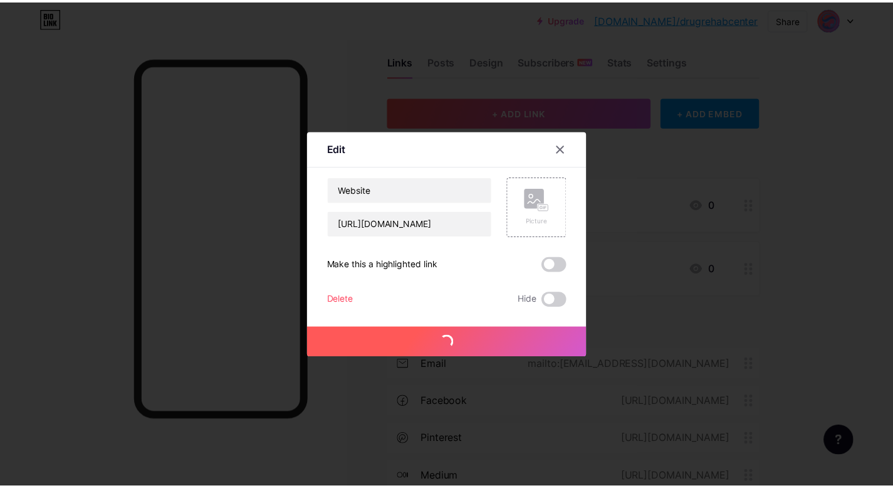
scroll to position [0, 0]
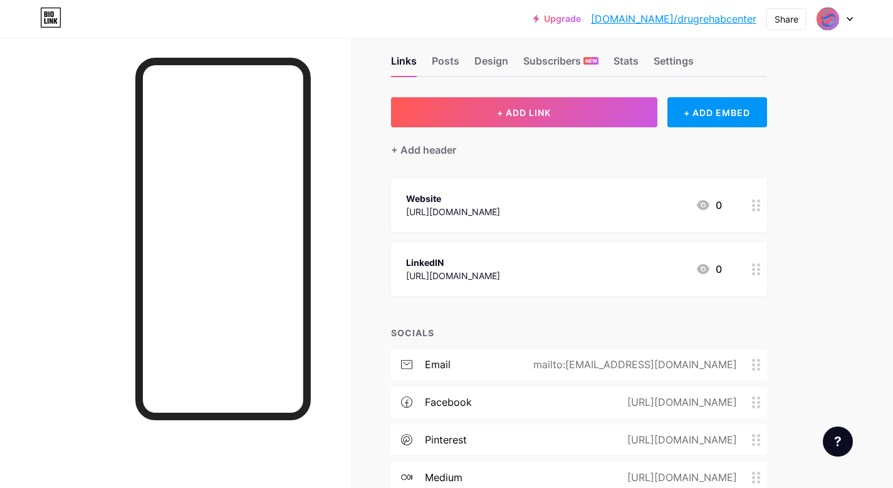
click at [755, 206] on icon at bounding box center [756, 205] width 9 height 12
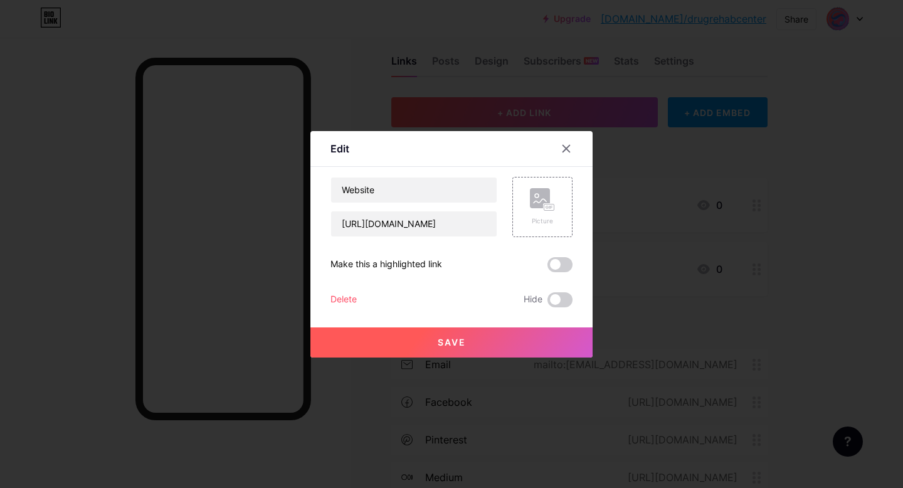
drag, startPoint x: 557, startPoint y: 147, endPoint x: 641, endPoint y: 189, distance: 93.6
click at [561, 147] on icon at bounding box center [566, 149] width 10 height 10
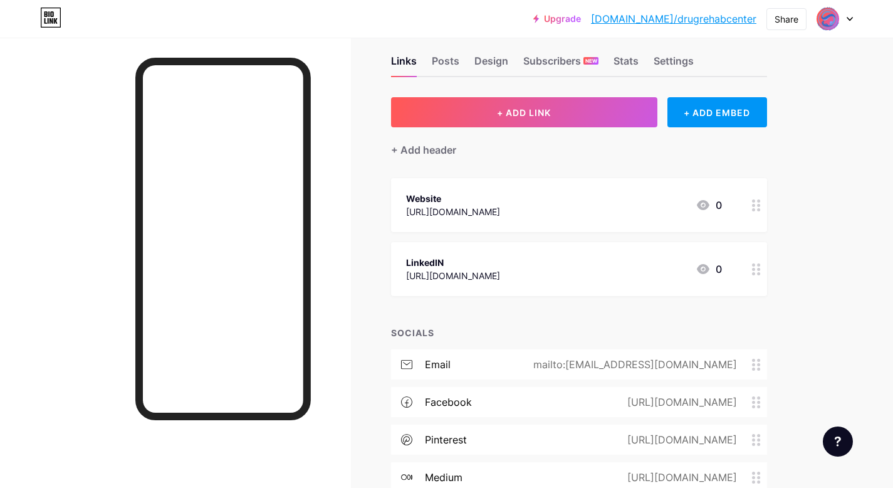
click at [760, 271] on icon at bounding box center [756, 269] width 9 height 12
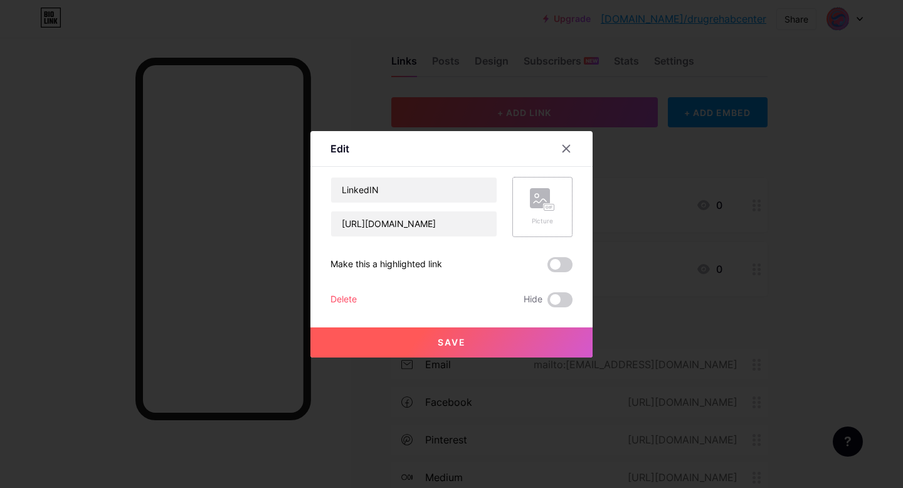
click at [547, 211] on div "Picture" at bounding box center [542, 207] width 25 height 38
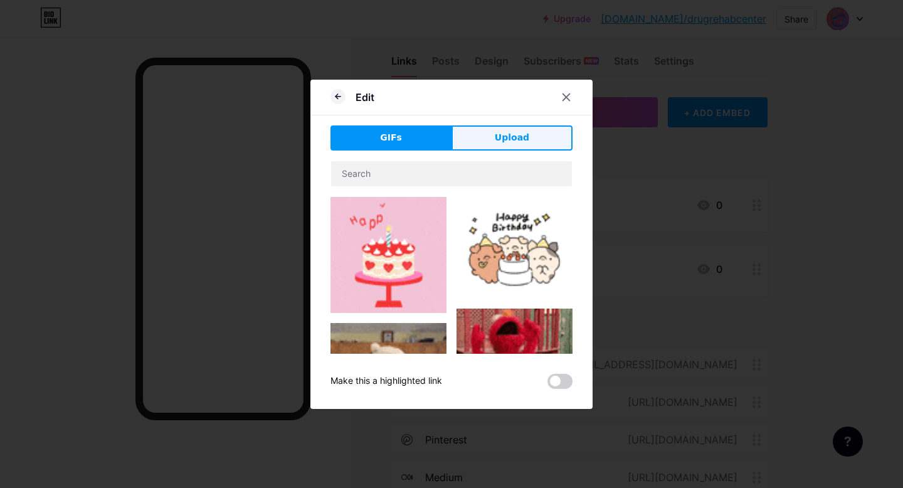
click at [527, 132] on button "Upload" at bounding box center [511, 137] width 121 height 25
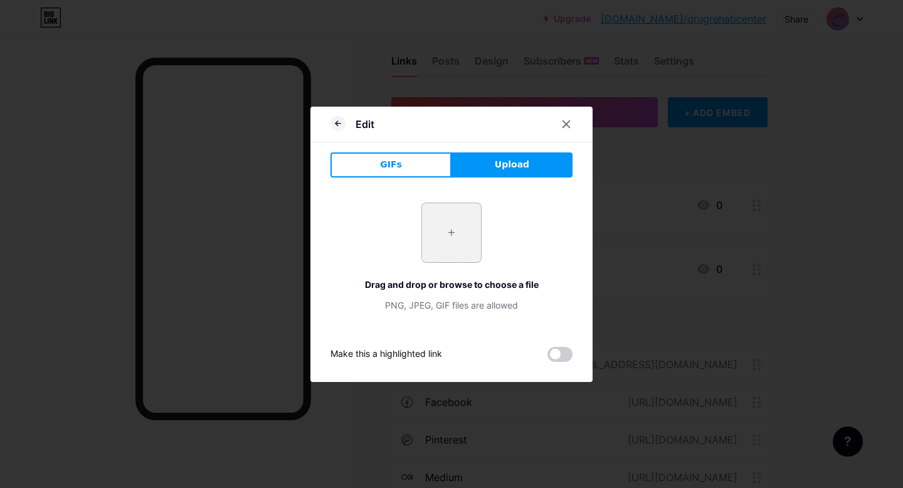
click at [439, 234] on input "file" at bounding box center [451, 232] width 59 height 59
type input "C:\fakepath\orlando-treatment-solutions-new-logo-badge22-934x1024.png"
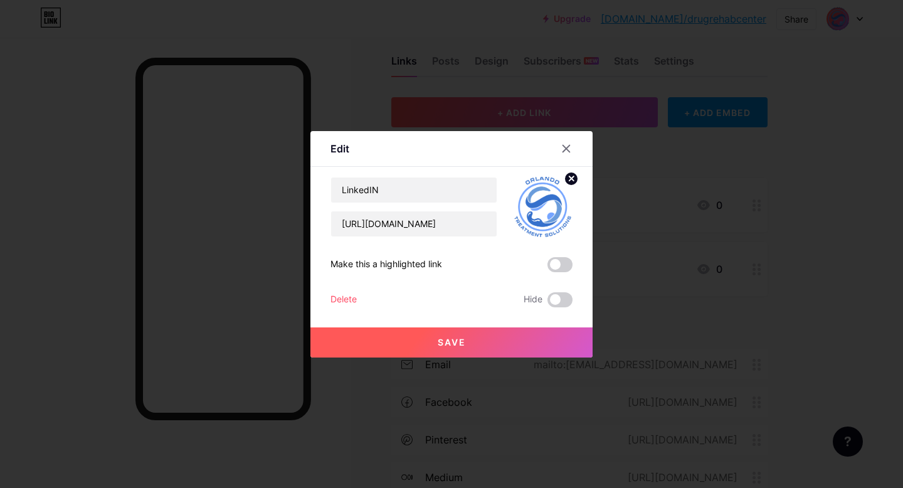
click at [450, 338] on span "Save" at bounding box center [452, 342] width 28 height 11
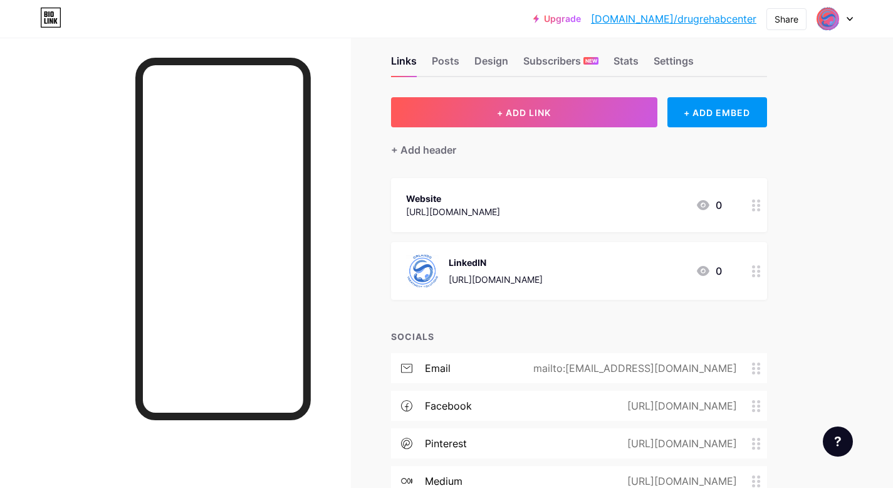
click at [758, 208] on circle at bounding box center [758, 209] width 3 height 3
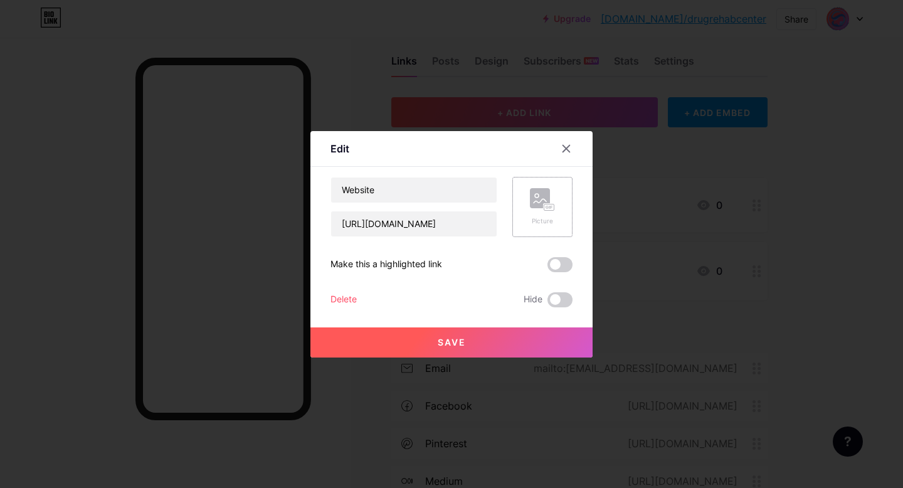
click at [533, 202] on rect at bounding box center [540, 198] width 20 height 20
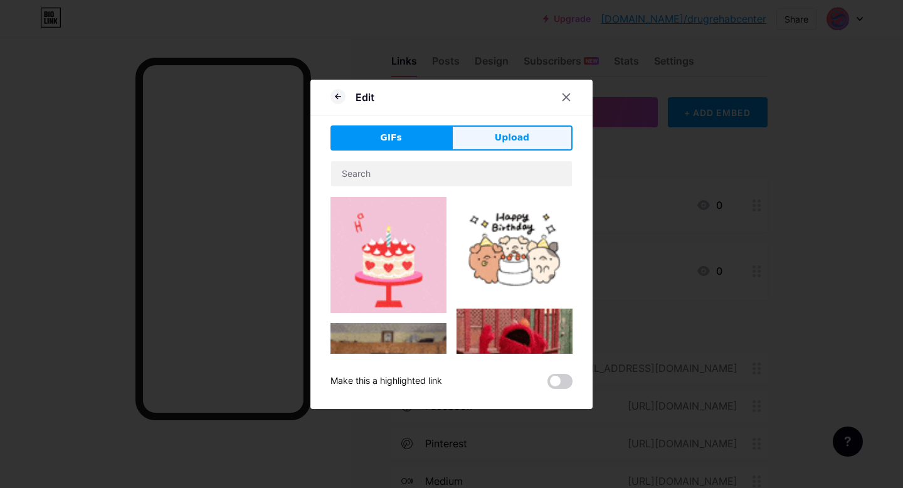
click at [478, 144] on button "Upload" at bounding box center [511, 137] width 121 height 25
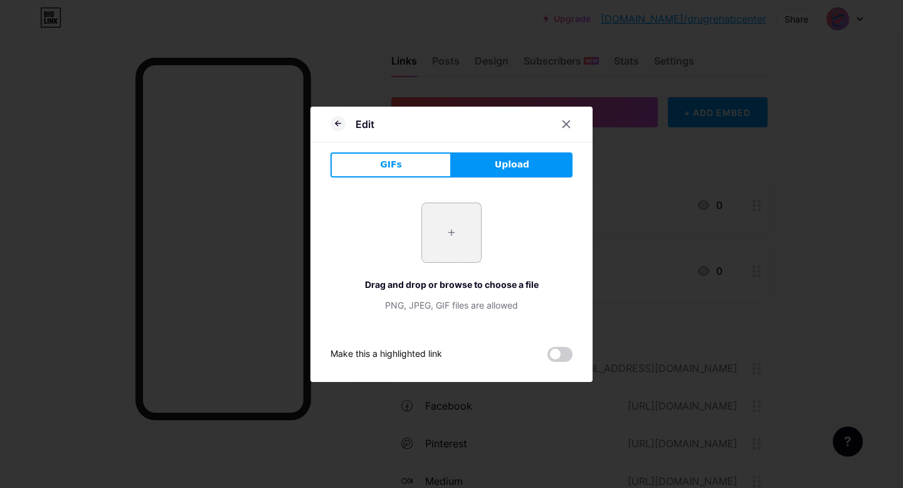
click at [430, 229] on input "file" at bounding box center [451, 232] width 59 height 59
type input "C:\fakepath\czNmcy1wcml2YXRlL3Jhd3BpeGVsX2ltYWdlcy93ZWJzaXRlX2NvbnRlbnQvbHIvdjk…"
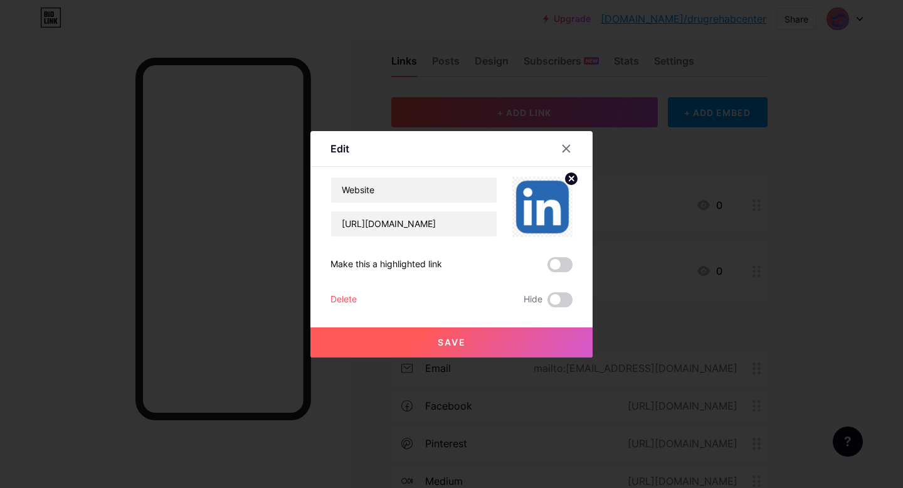
click at [504, 338] on button "Save" at bounding box center [451, 342] width 282 height 30
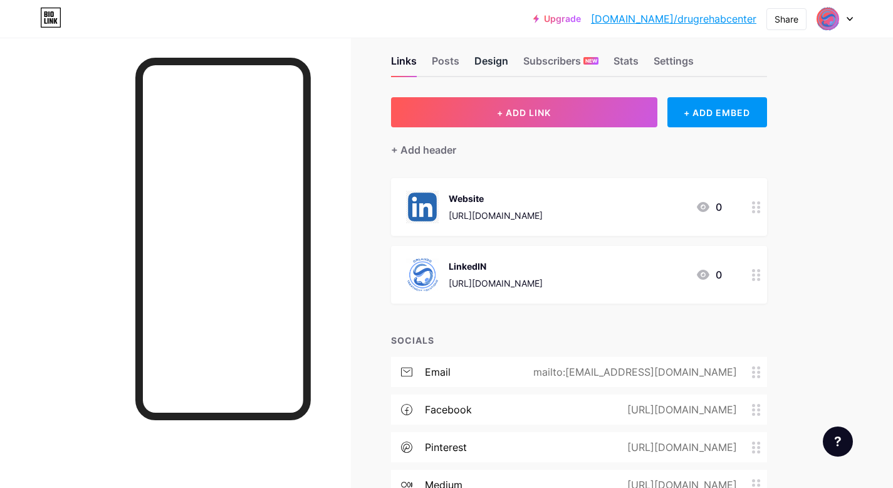
click at [495, 57] on div "Design" at bounding box center [492, 64] width 34 height 23
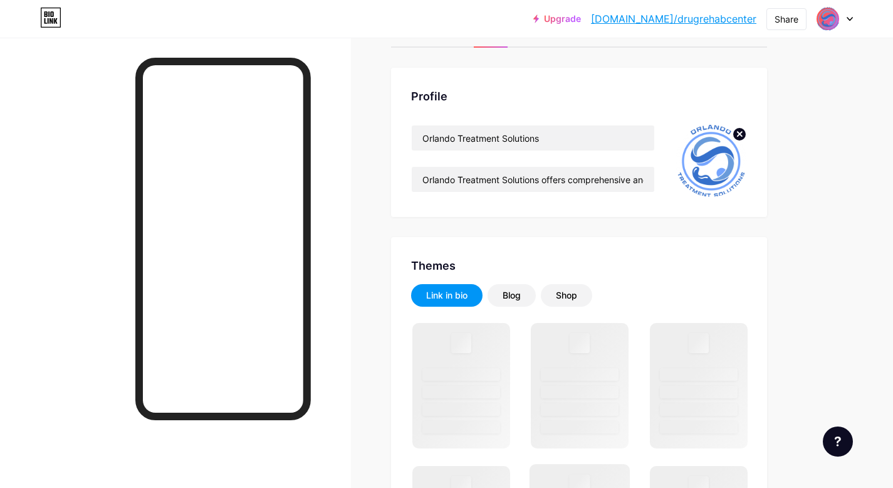
scroll to position [250, 0]
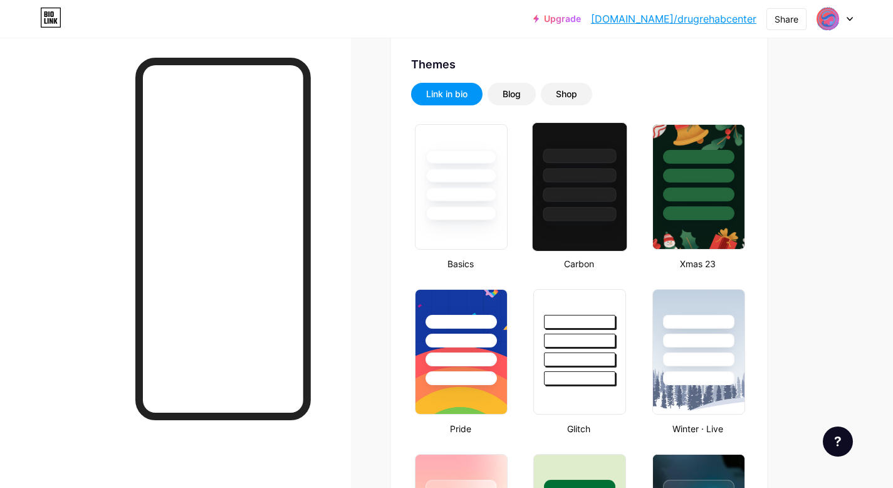
click at [552, 184] on div at bounding box center [580, 172] width 94 height 98
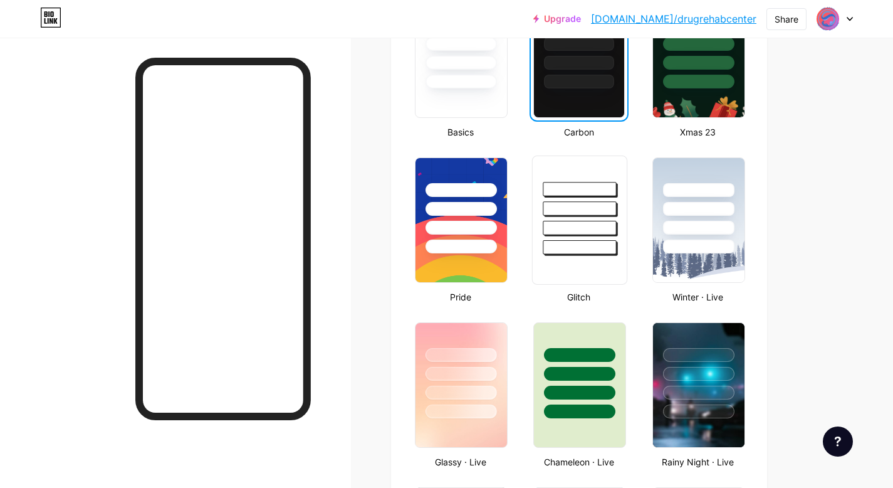
scroll to position [402, 0]
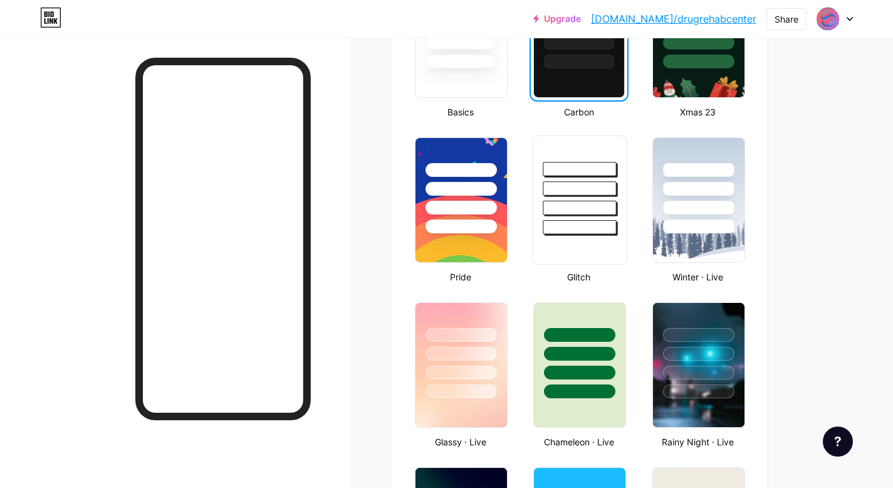
click at [578, 225] on div at bounding box center [579, 227] width 73 height 14
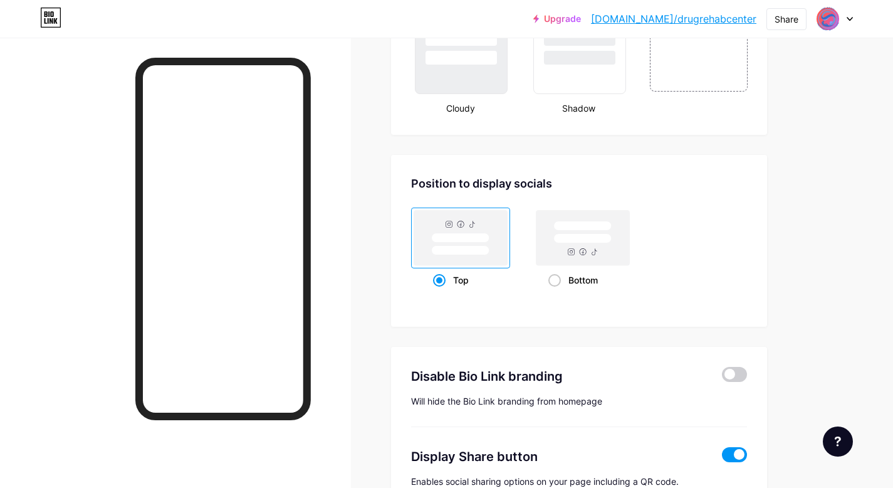
scroll to position [1350, 0]
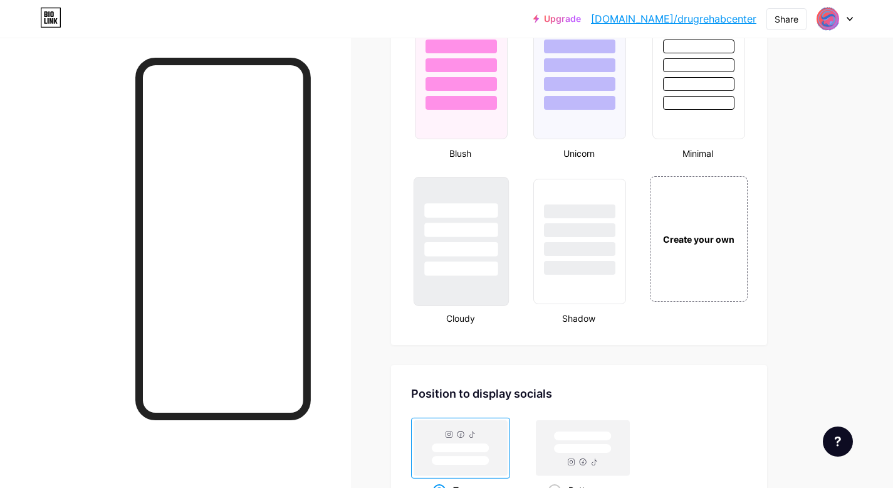
click at [481, 233] on div at bounding box center [460, 230] width 73 height 14
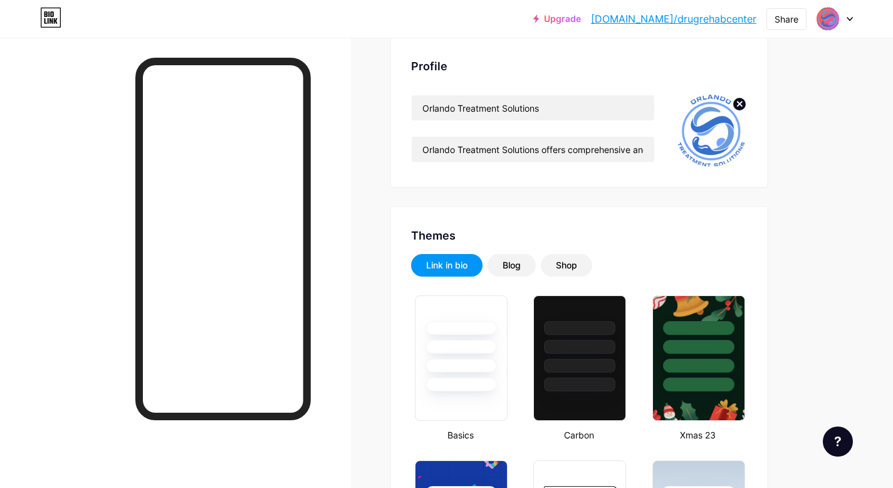
scroll to position [0, 0]
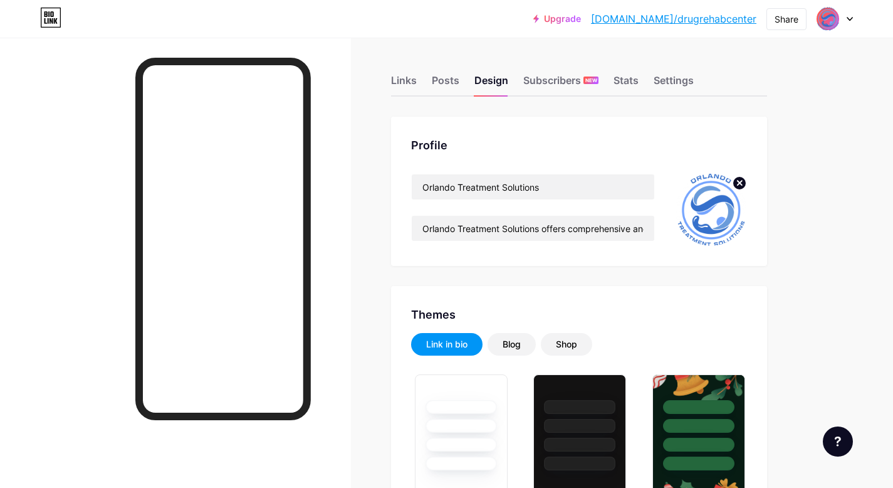
click at [409, 79] on div "Links" at bounding box center [404, 84] width 26 height 23
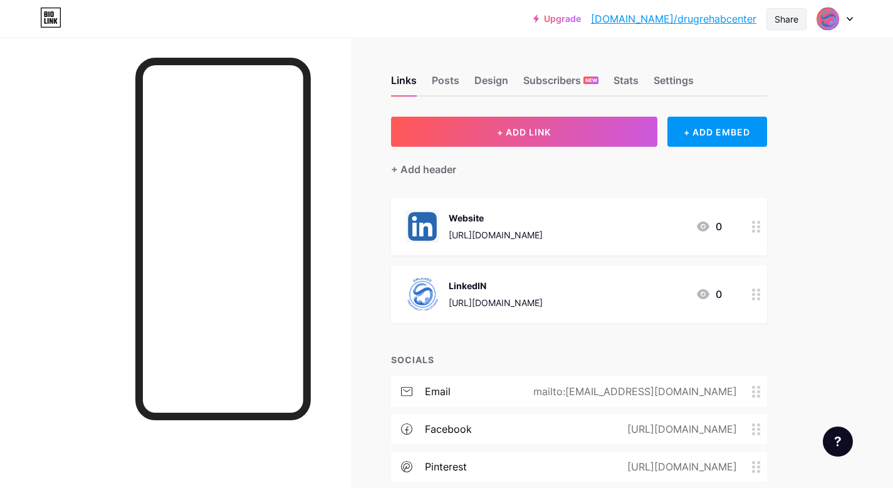
click at [780, 21] on div "Share" at bounding box center [787, 19] width 24 height 13
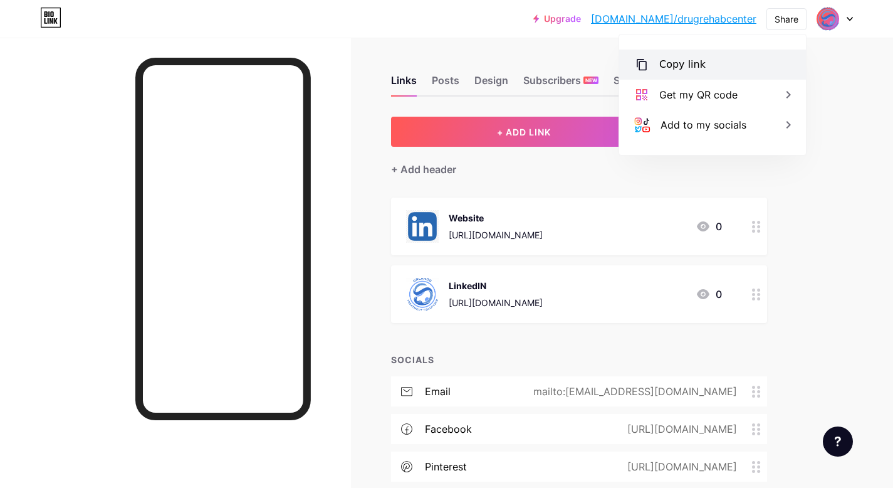
click at [682, 64] on div "Copy link" at bounding box center [682, 64] width 46 height 15
click at [755, 297] on icon at bounding box center [756, 294] width 9 height 12
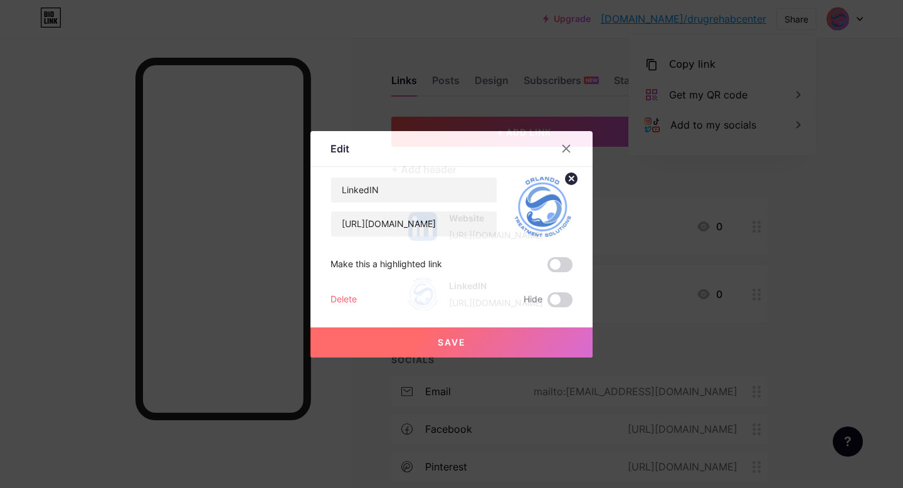
click at [569, 177] on icon at bounding box center [571, 178] width 4 height 4
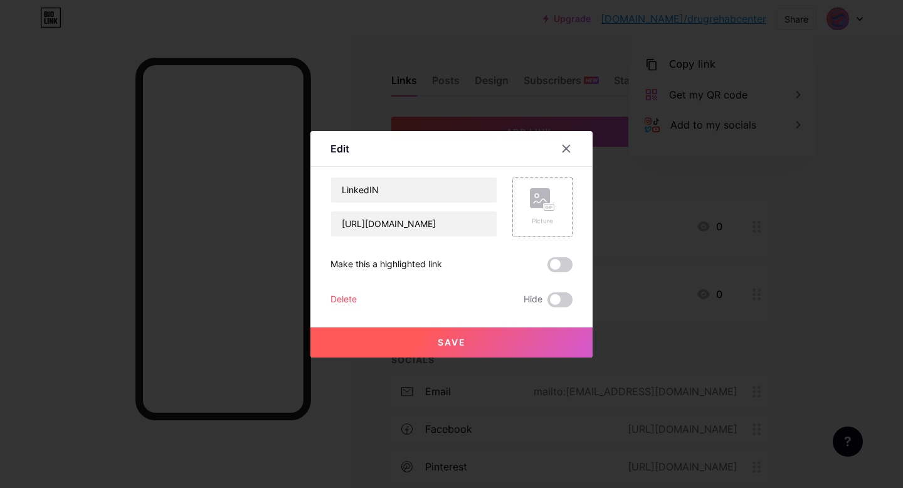
click at [550, 196] on icon at bounding box center [542, 199] width 25 height 23
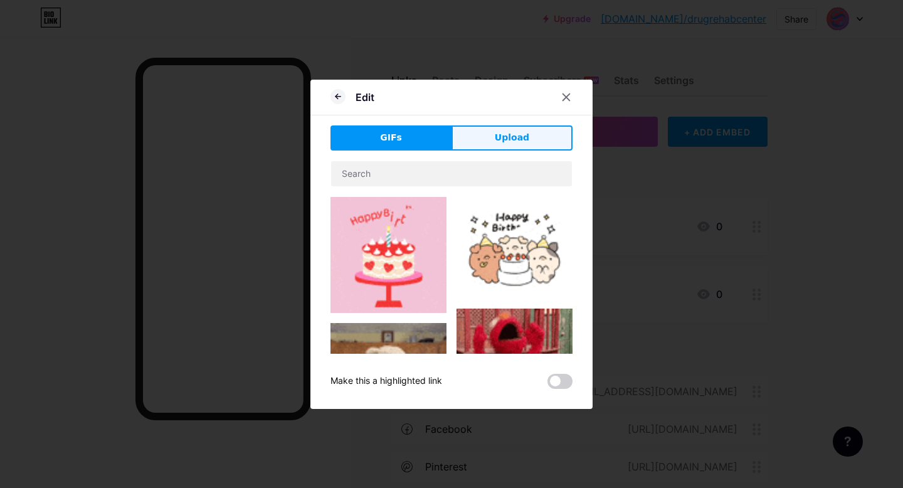
click at [473, 144] on button "Upload" at bounding box center [511, 137] width 121 height 25
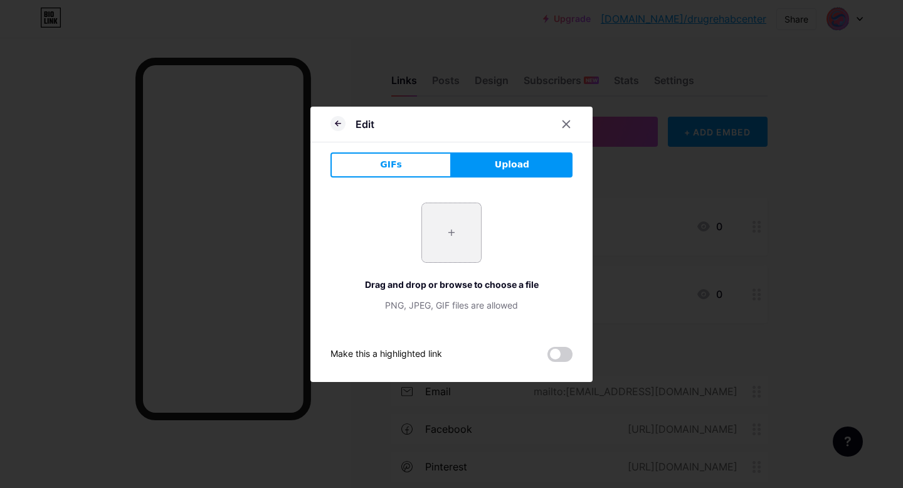
click at [451, 237] on input "file" at bounding box center [451, 232] width 59 height 59
type input "C:\fakepath\czNmcy1wcml2YXRlL3Jhd3BpeGVsX2ltYWdlcy93ZWJzaXRlX2NvbnRlbnQvbHIvdjk…"
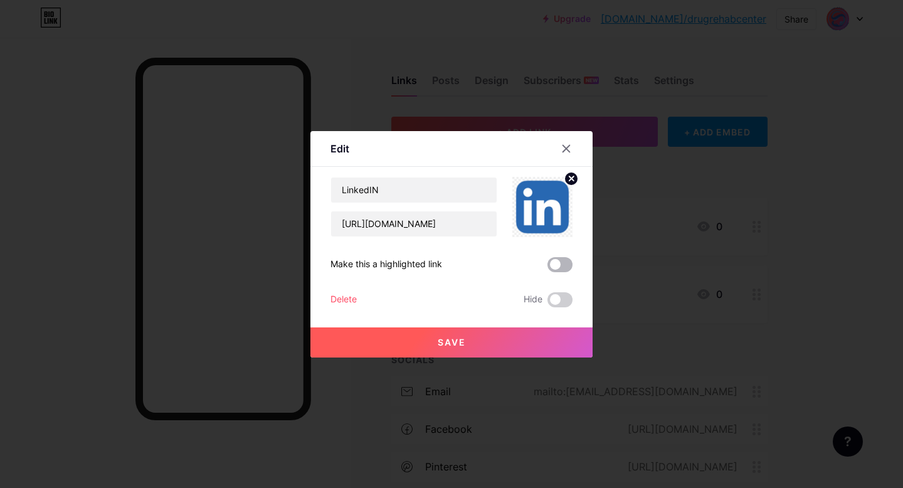
click at [547, 266] on span at bounding box center [559, 264] width 25 height 15
click at [547, 268] on input "checkbox" at bounding box center [547, 268] width 0 height 0
click at [496, 350] on button "Save" at bounding box center [451, 342] width 282 height 30
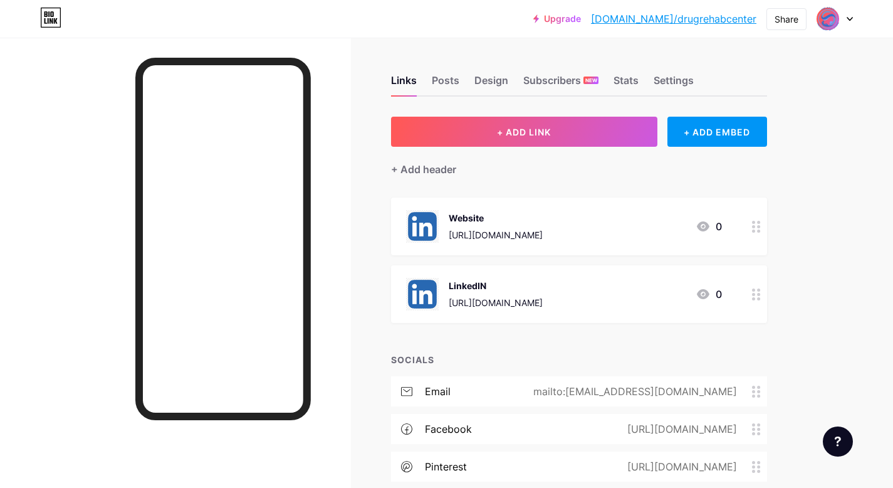
click at [753, 228] on icon at bounding box center [756, 227] width 9 height 12
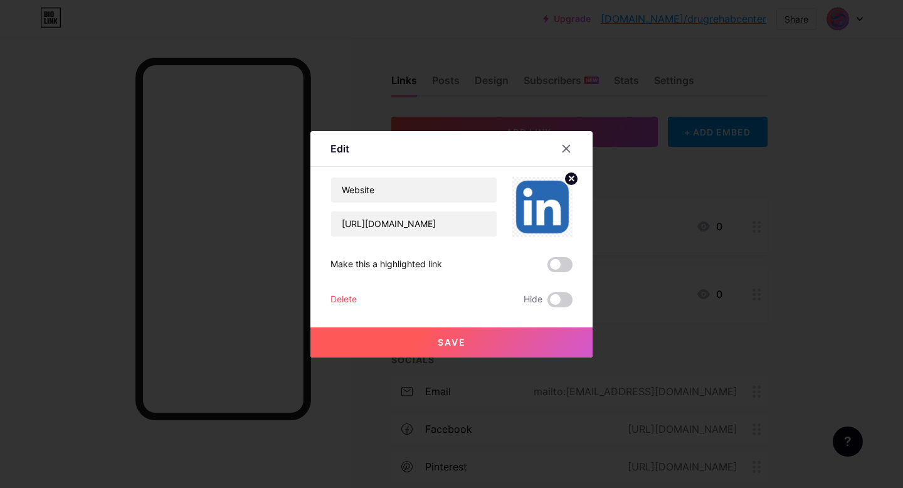
click at [570, 180] on circle at bounding box center [571, 179] width 14 height 14
click at [535, 204] on rect at bounding box center [540, 198] width 20 height 20
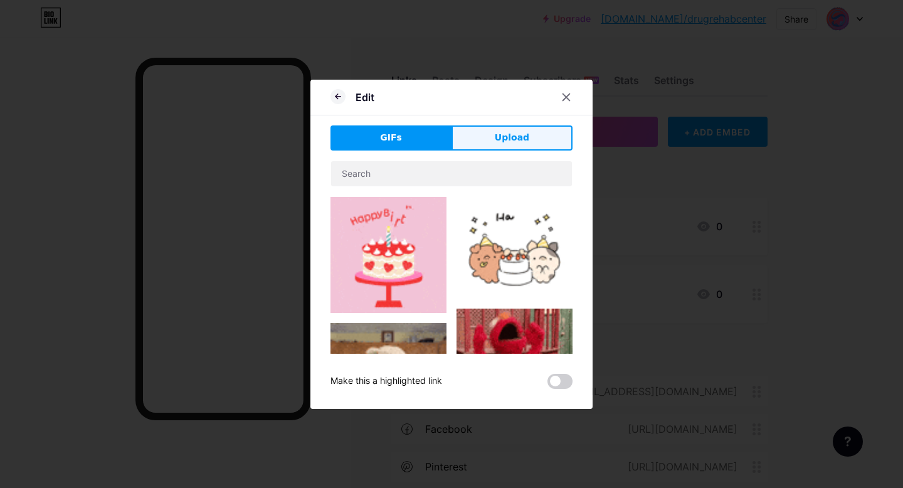
click at [468, 143] on button "Upload" at bounding box center [511, 137] width 121 height 25
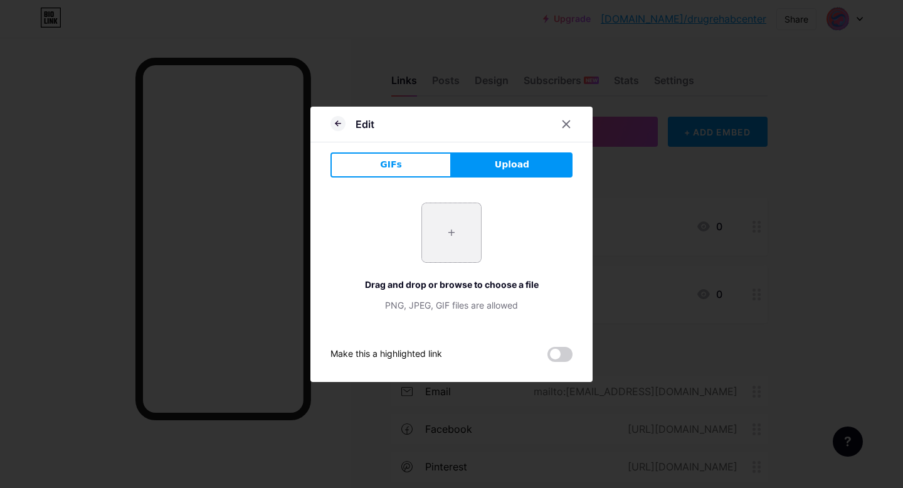
click at [428, 237] on input "file" at bounding box center [451, 232] width 59 height 59
type input "C:\fakepath\orlando-treatment-solutions-new-logo-badge22-934x1024.png"
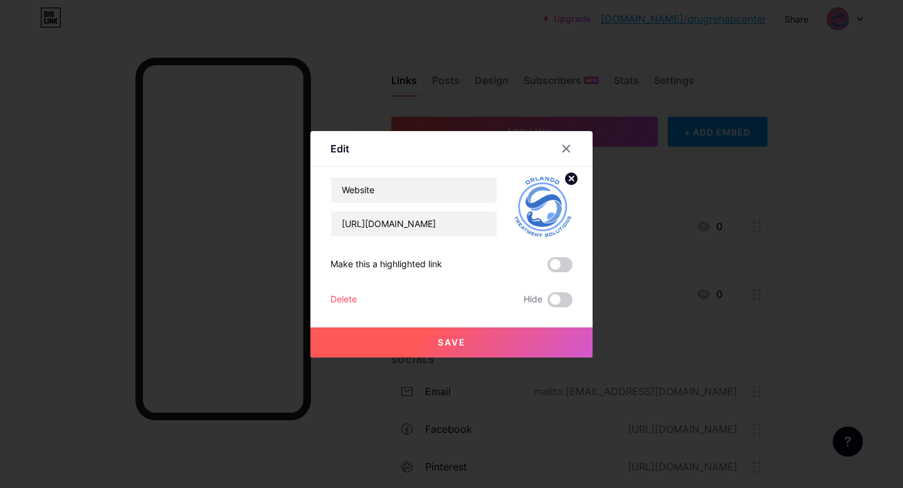
click at [552, 263] on span at bounding box center [559, 264] width 25 height 15
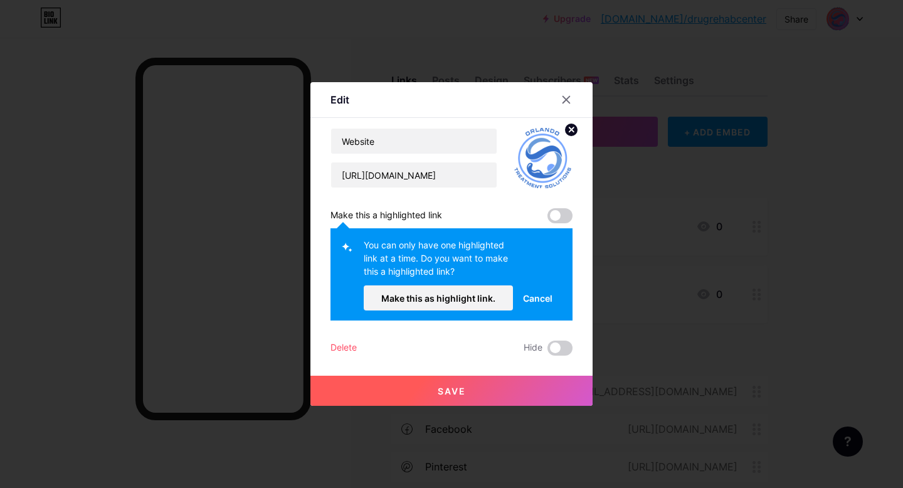
click at [560, 213] on span at bounding box center [559, 215] width 25 height 15
click at [552, 217] on span at bounding box center [559, 215] width 25 height 15
click at [535, 299] on span "Cancel" at bounding box center [537, 297] width 29 height 13
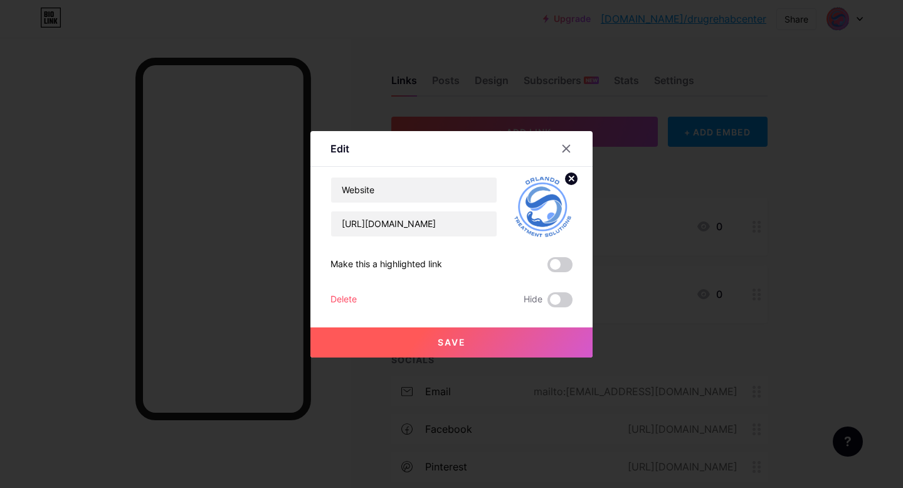
click at [547, 264] on span at bounding box center [559, 264] width 25 height 15
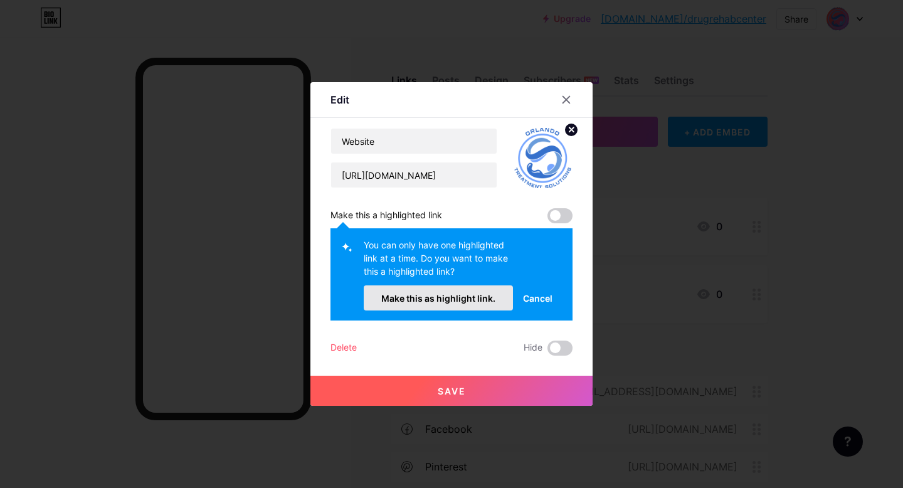
click at [468, 300] on span "Make this as highlight link." at bounding box center [438, 298] width 114 height 11
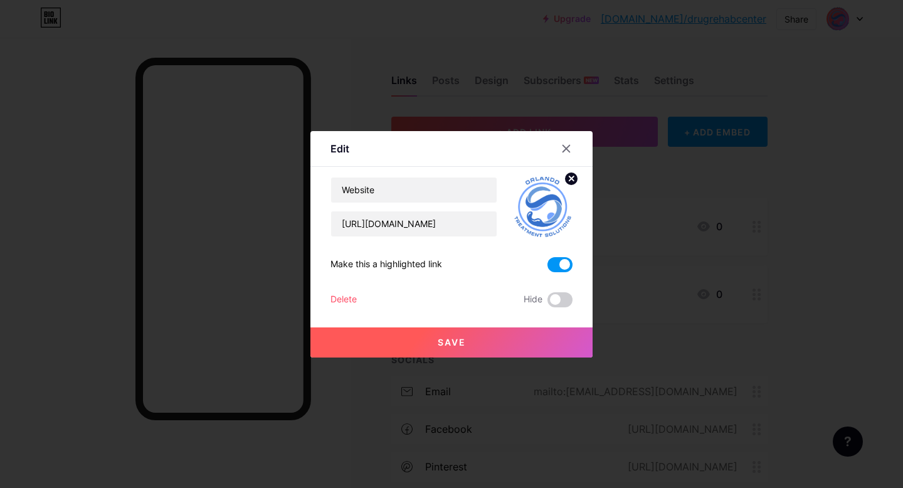
click at [470, 340] on button "Save" at bounding box center [451, 342] width 282 height 30
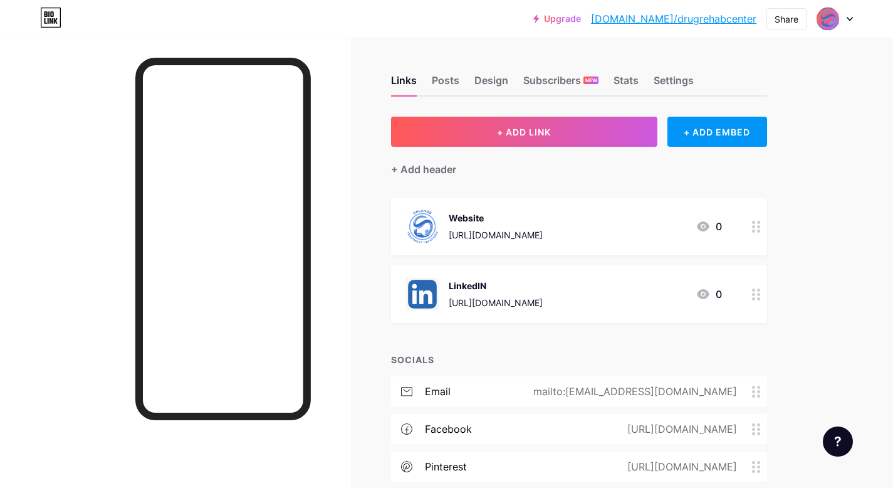
click at [693, 24] on link "[DOMAIN_NAME]/drugrehabcenter" at bounding box center [673, 18] width 165 height 15
